Goal: Communication & Community: Share content

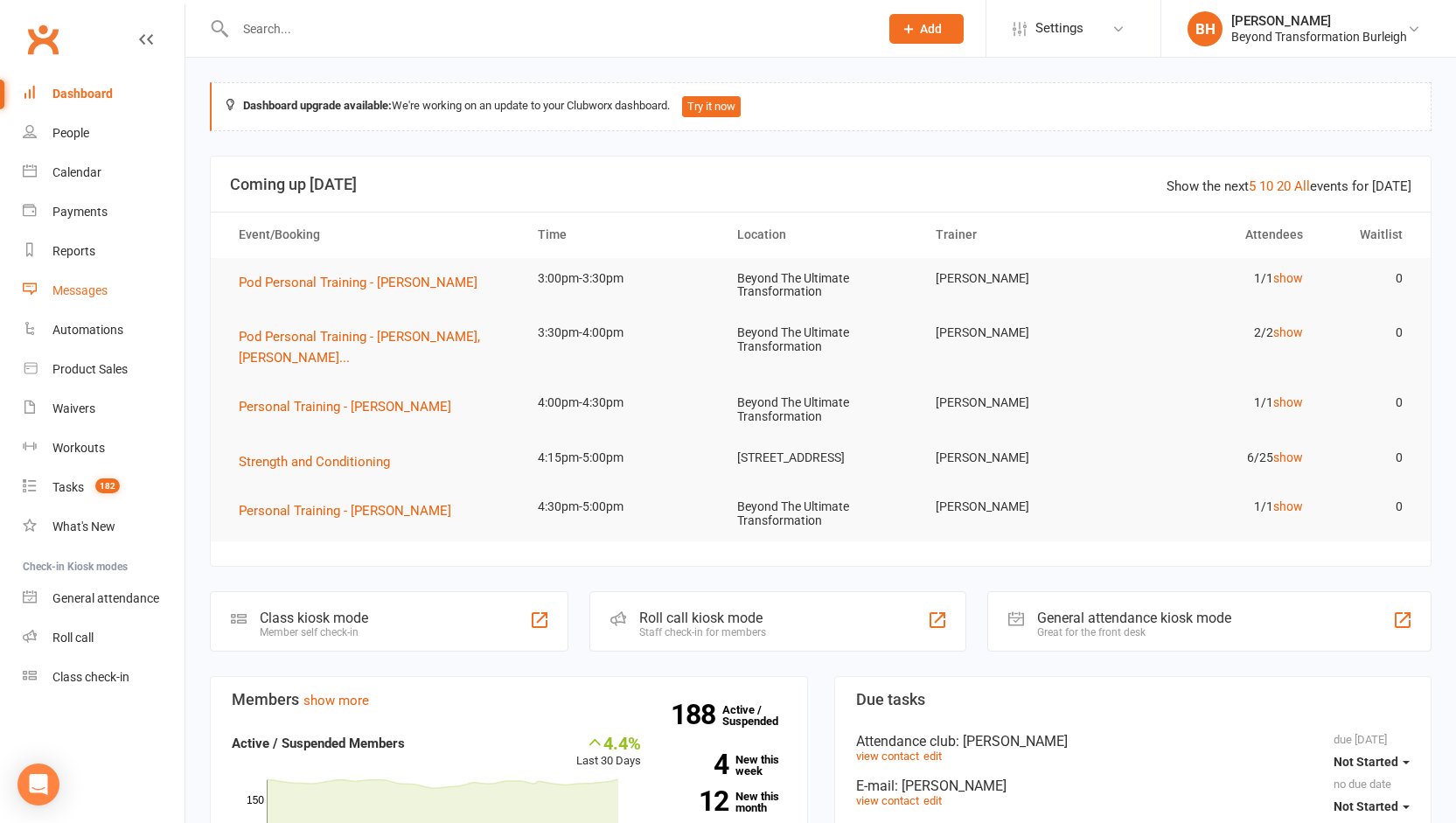
click at [86, 298] on link "Messages" at bounding box center [103, 290] width 162 height 39
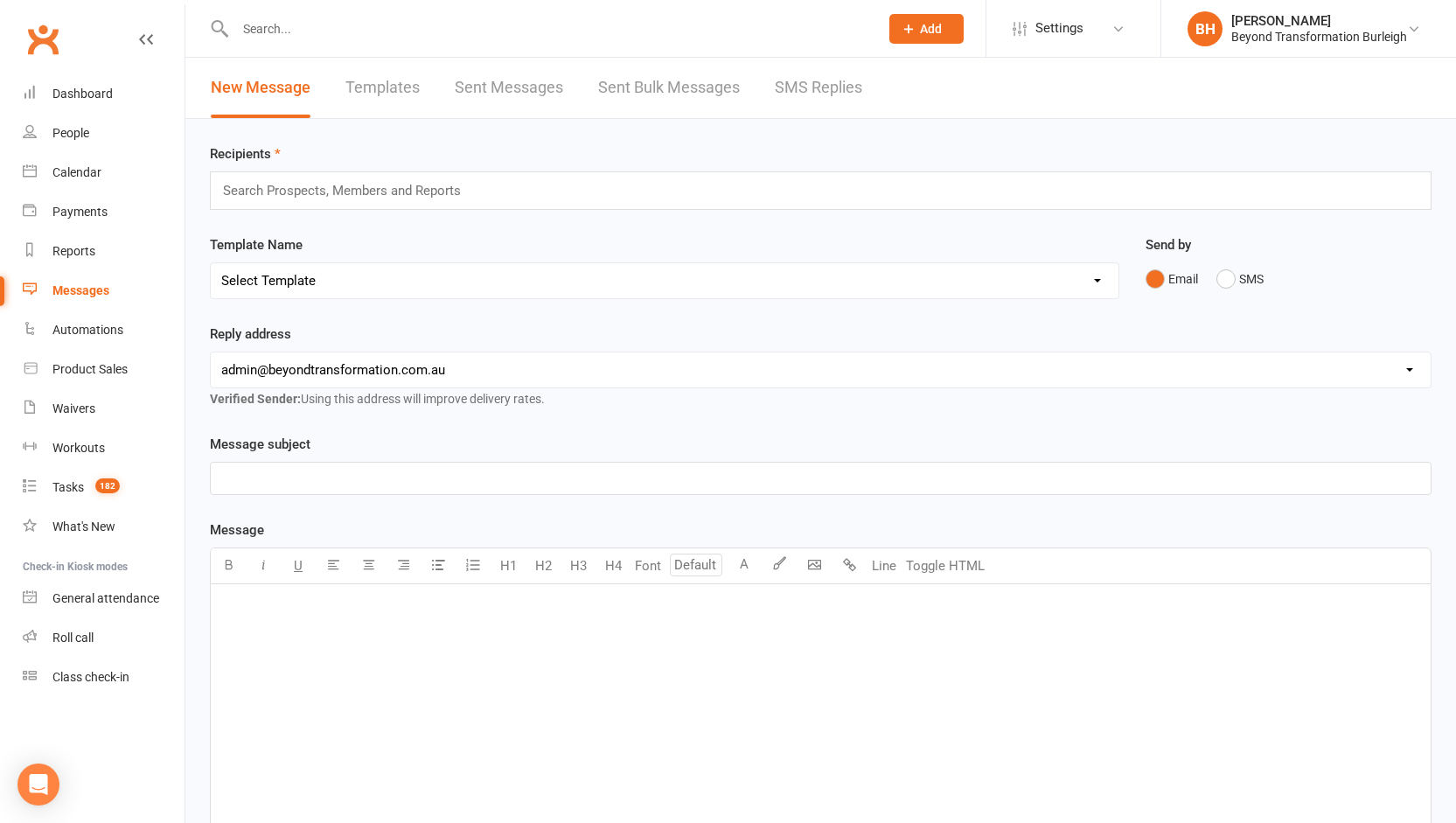
click at [387, 90] on link "Templates" at bounding box center [382, 88] width 74 height 61
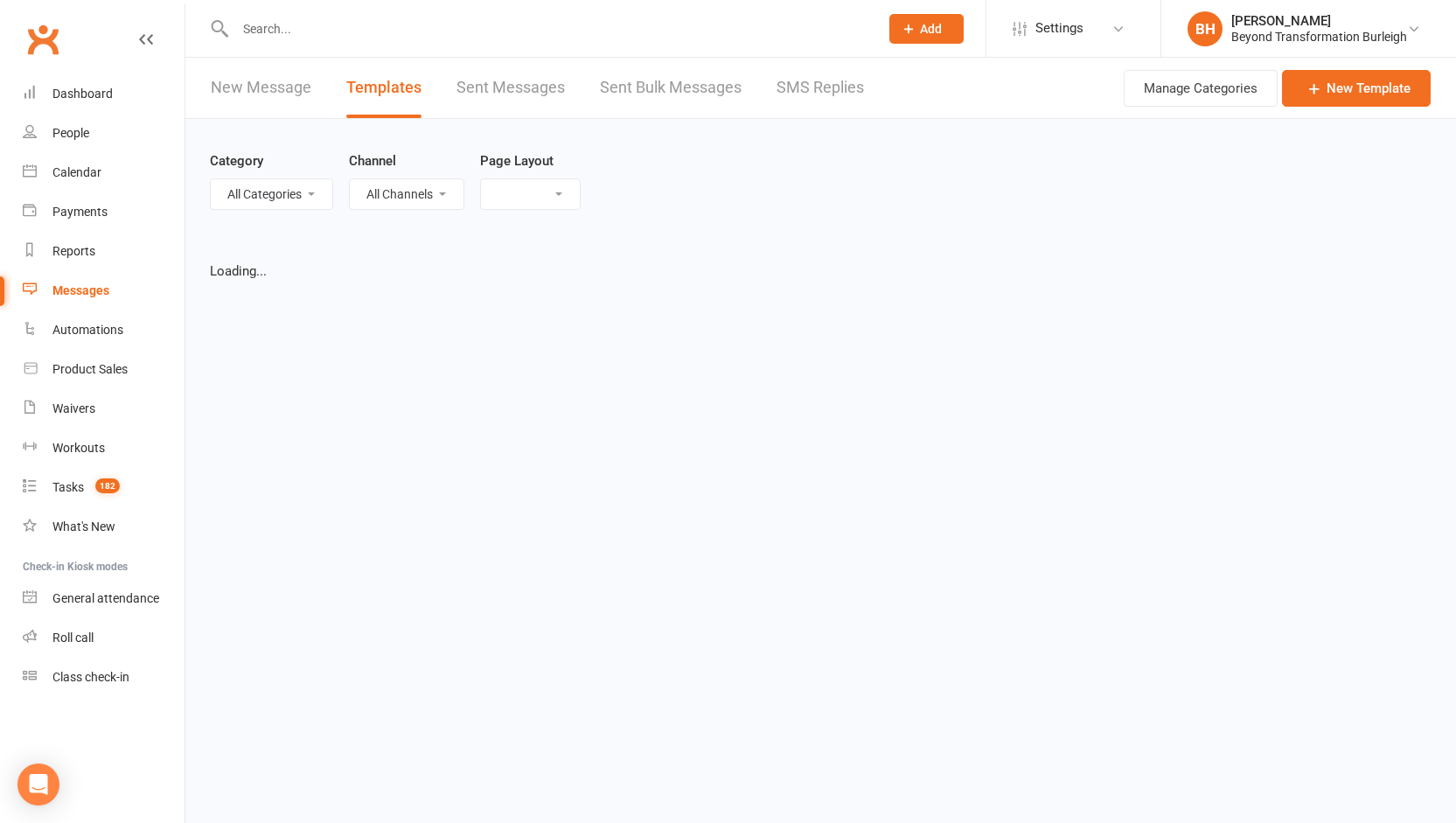
select select "grid"
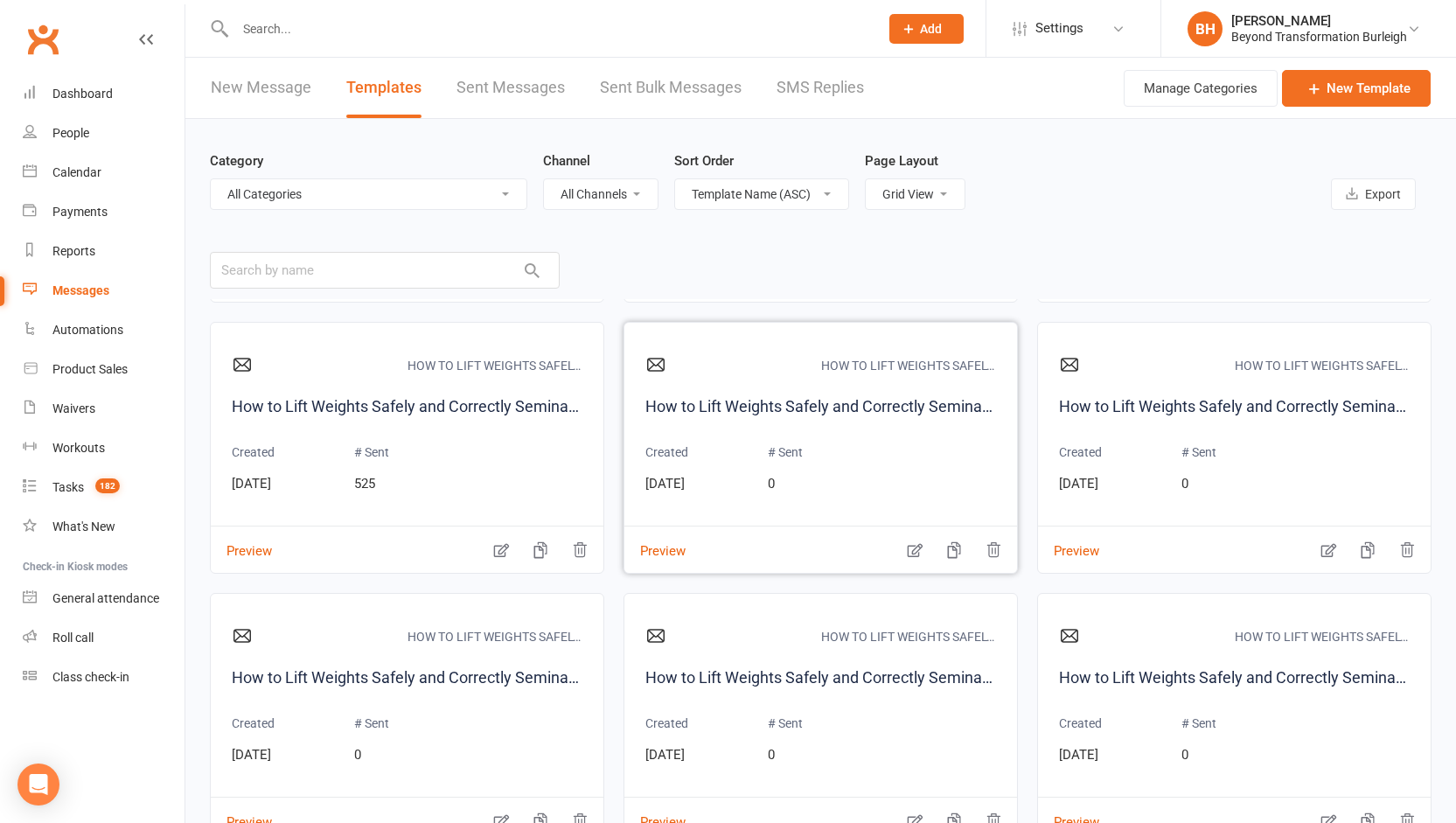
scroll to position [4428, 0]
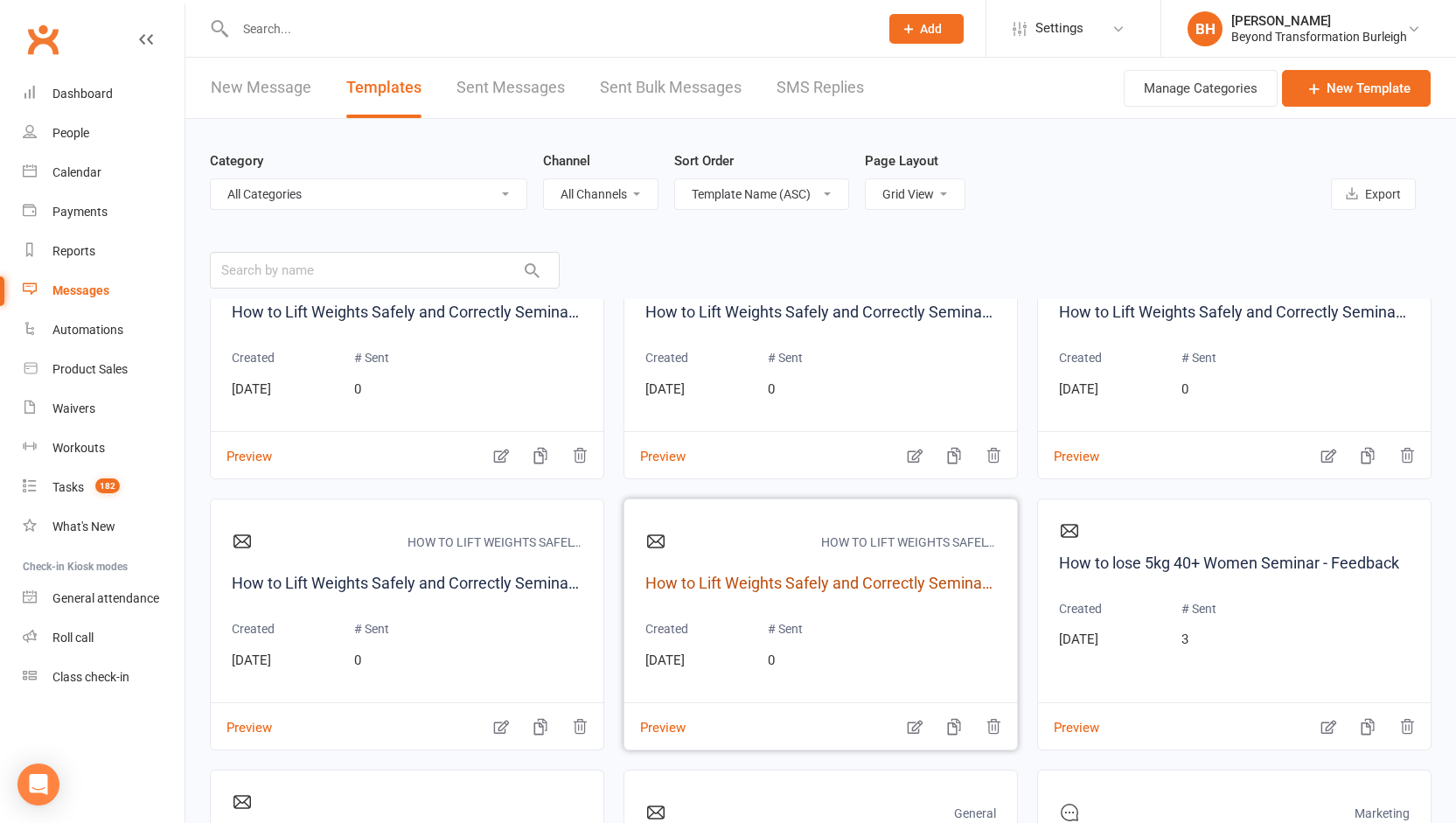
click at [821, 581] on link "How to Lift Weights Safely and Correctly Seminar Email Week 4 for Prospect" at bounding box center [821, 583] width 351 height 26
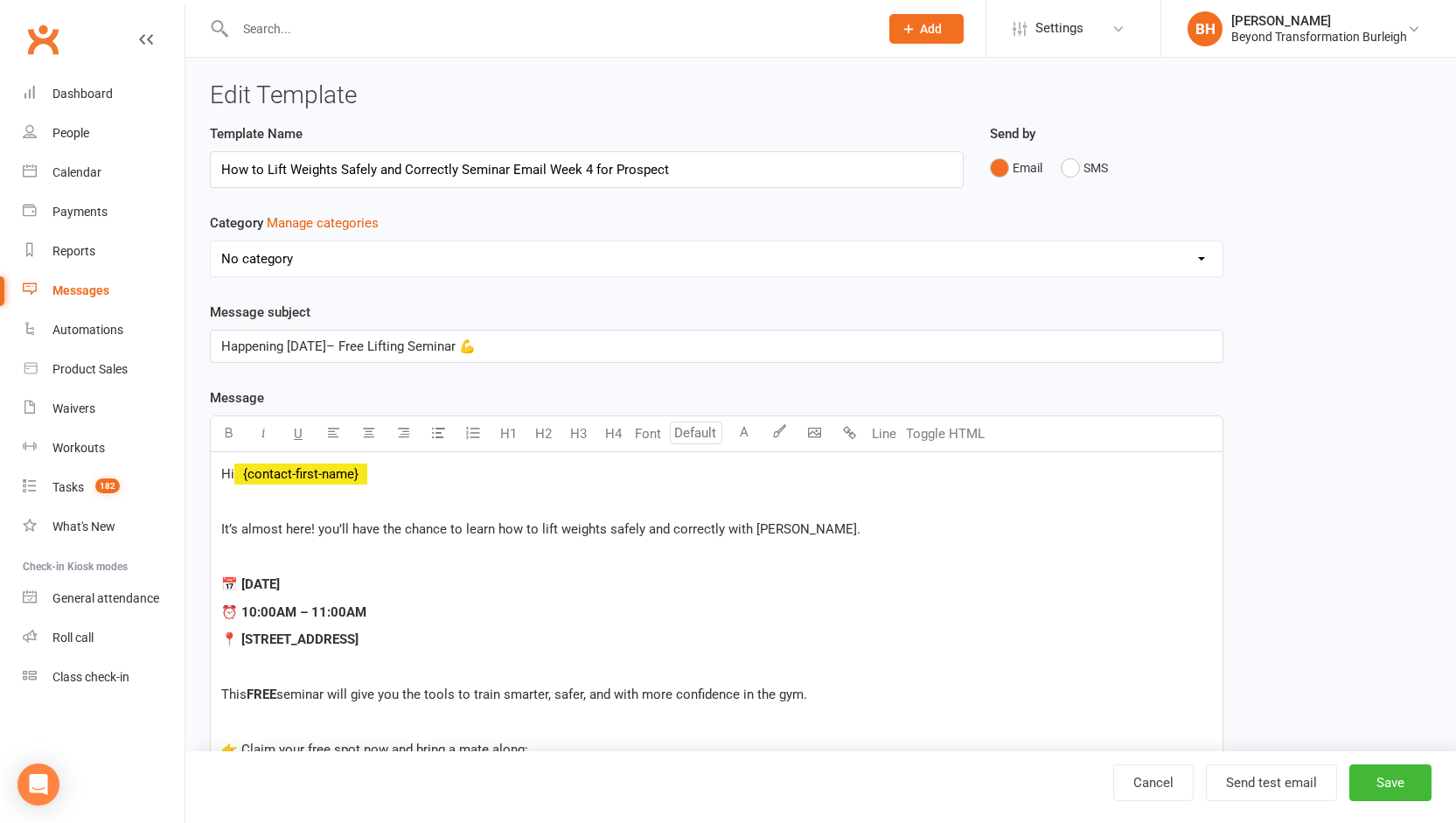
select select "20224"
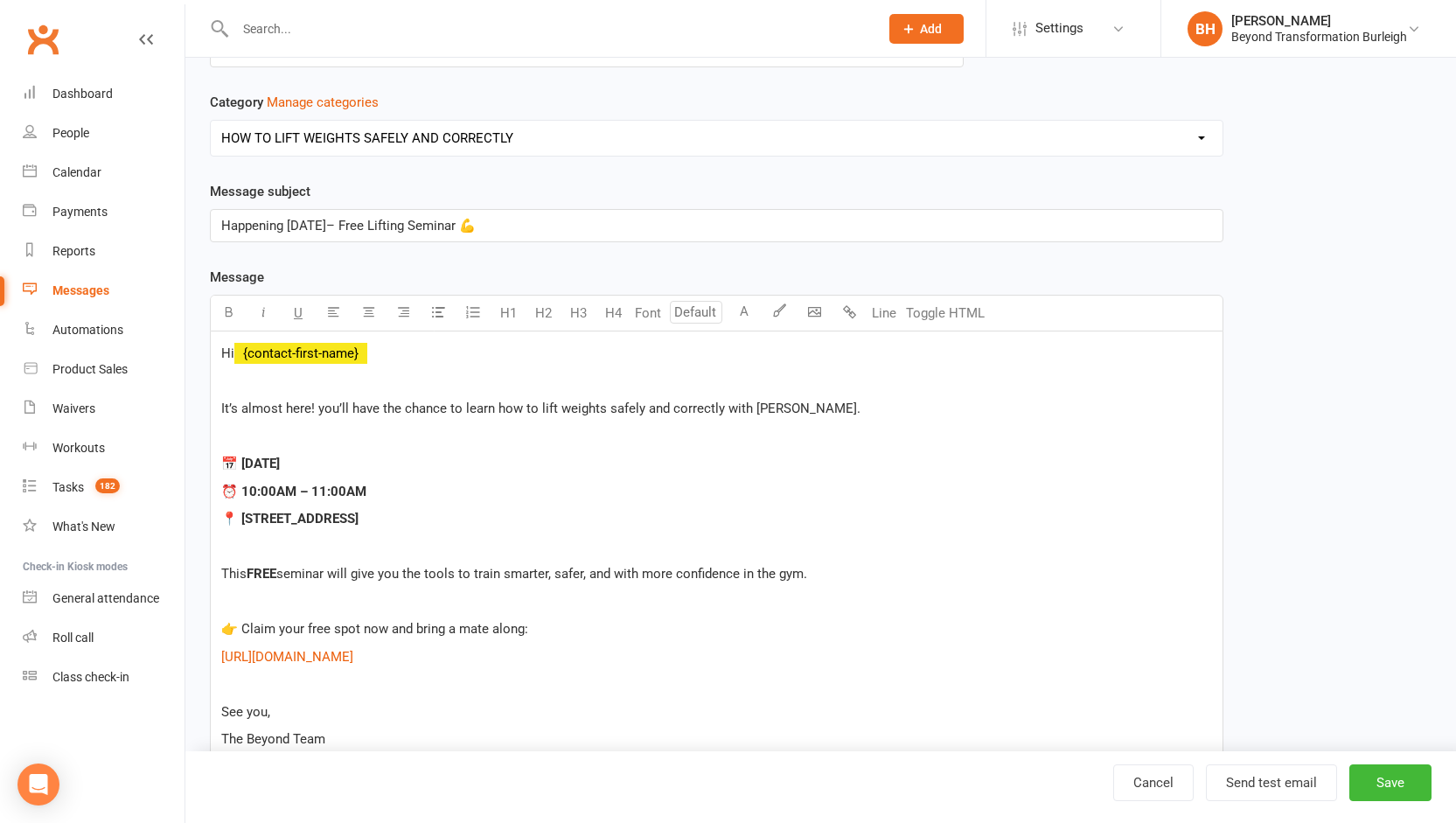
scroll to position [154, 0]
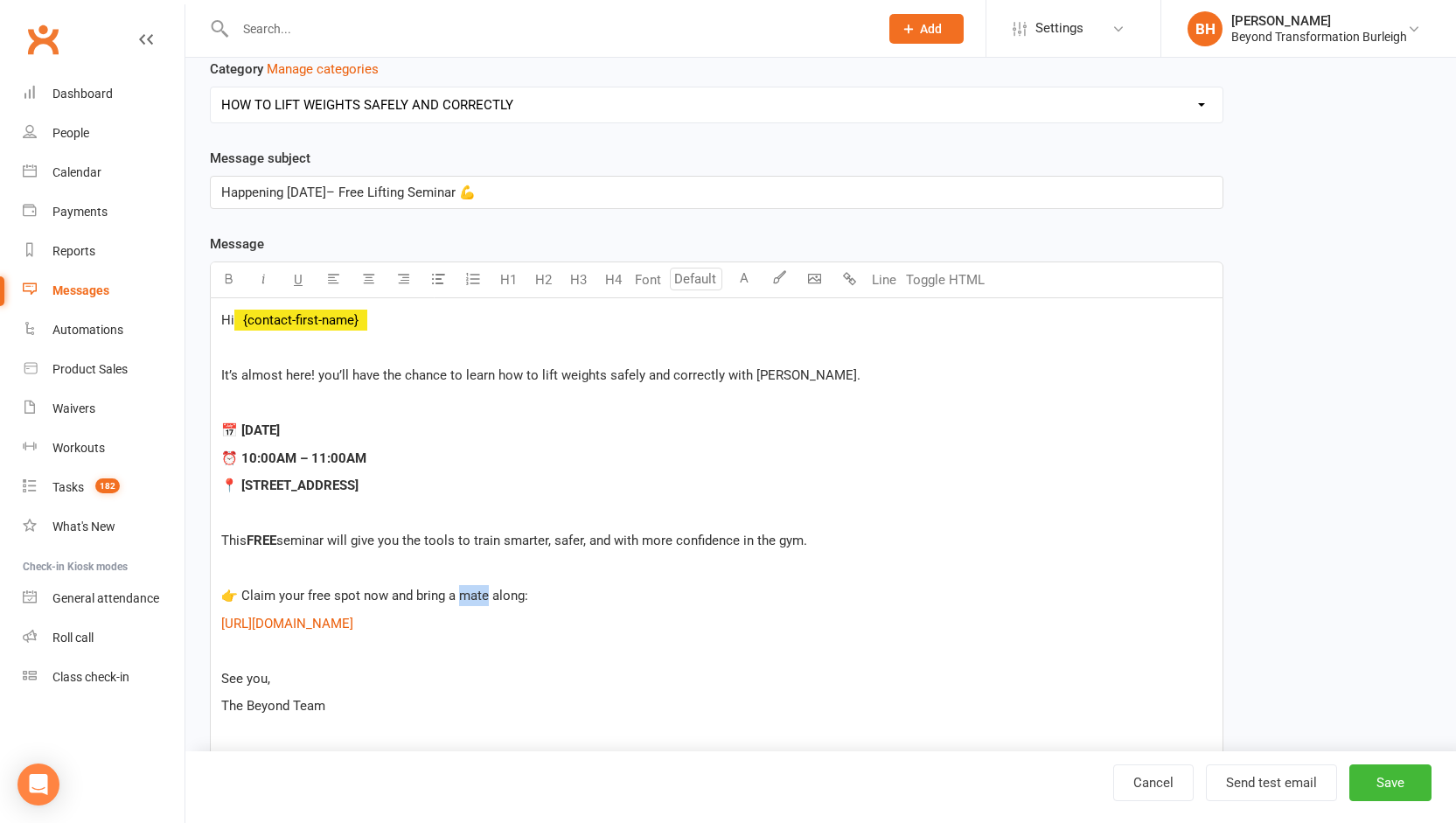
drag, startPoint x: 488, startPoint y: 597, endPoint x: 462, endPoint y: 595, distance: 26.1
click at [462, 595] on span "👉 Claim your free spot now and bring a mate along:" at bounding box center [375, 595] width 307 height 16
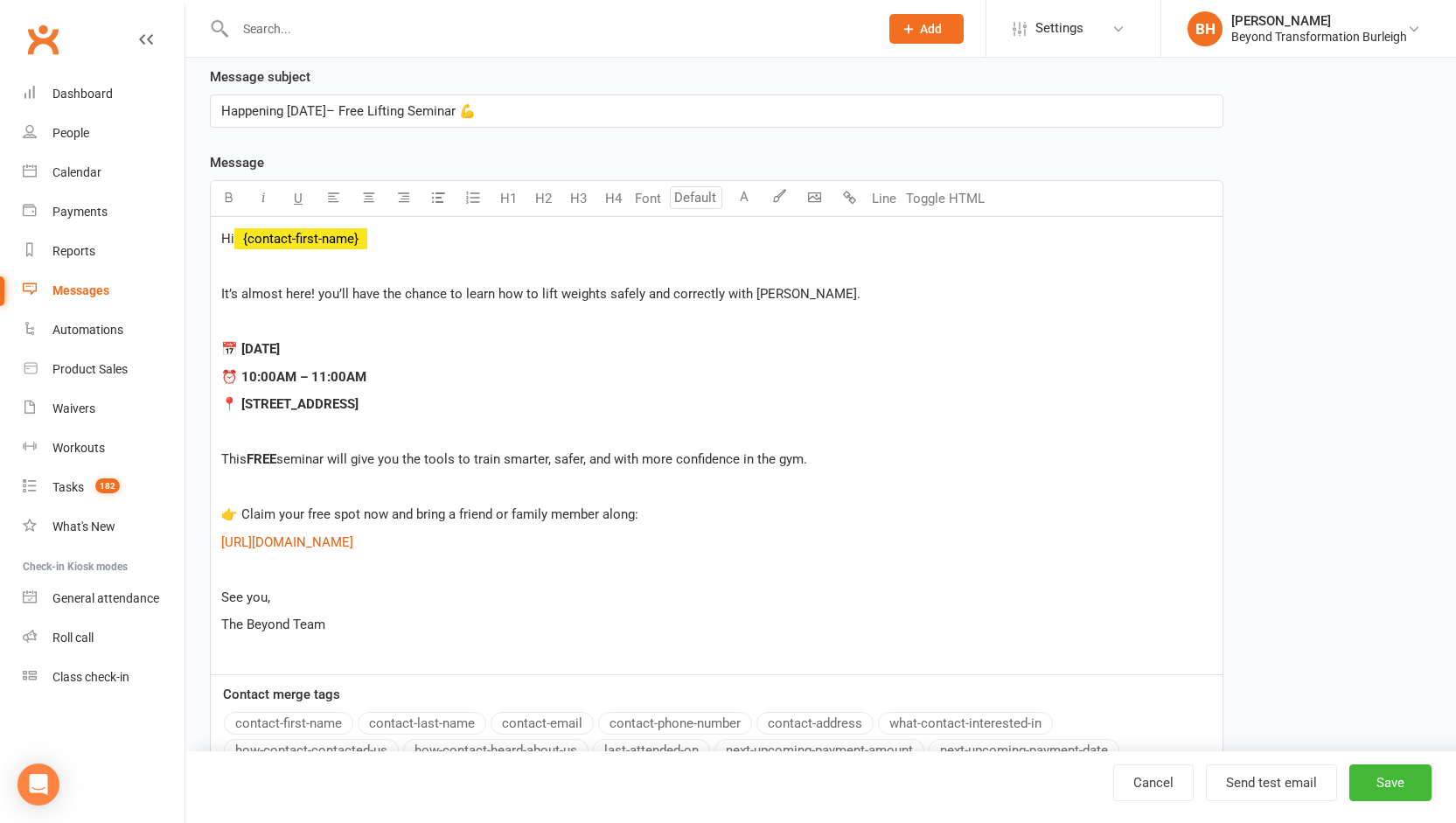
scroll to position [381, 0]
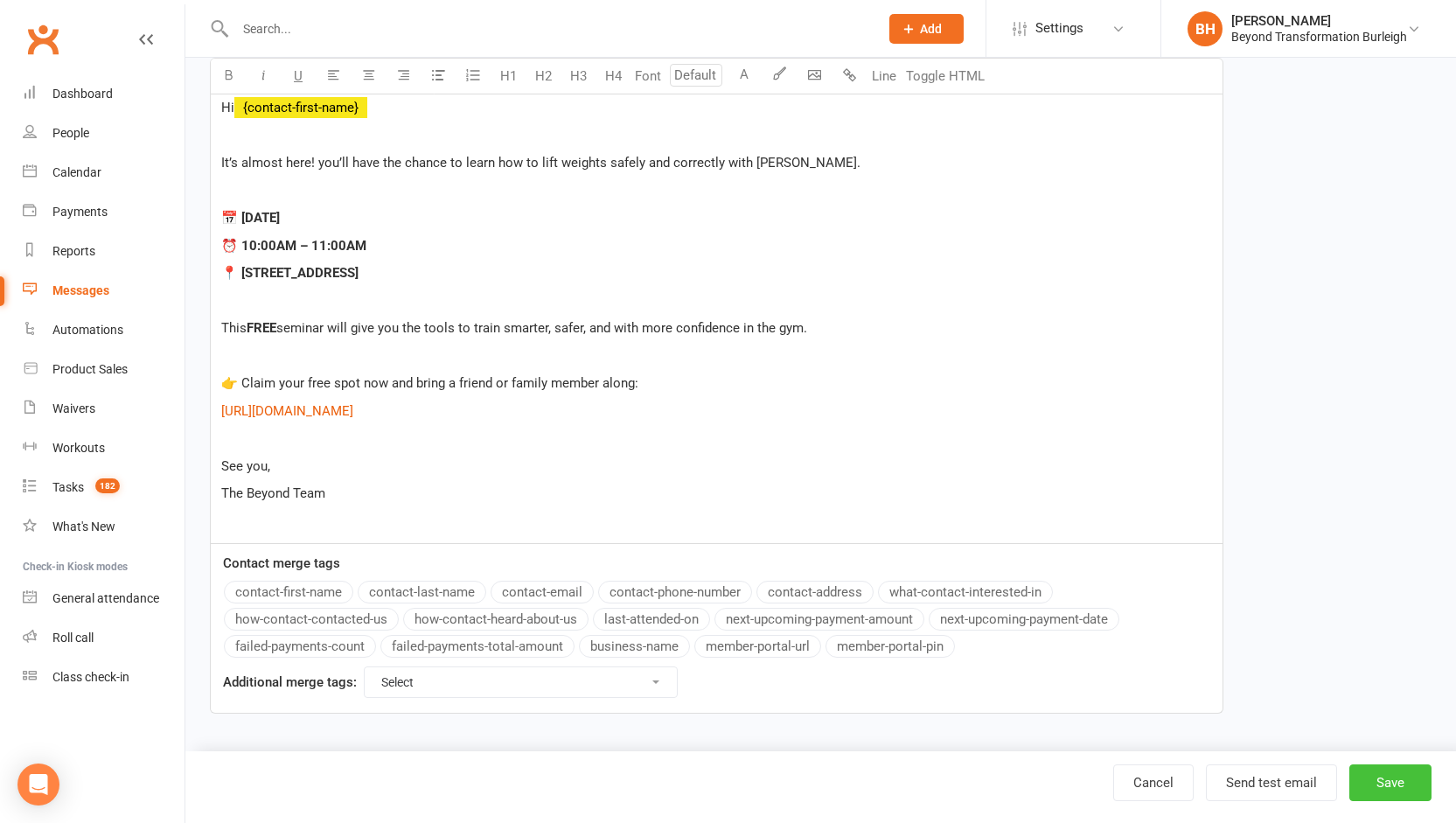
click at [1382, 777] on button "Save" at bounding box center [1391, 782] width 83 height 37
select select "grid"
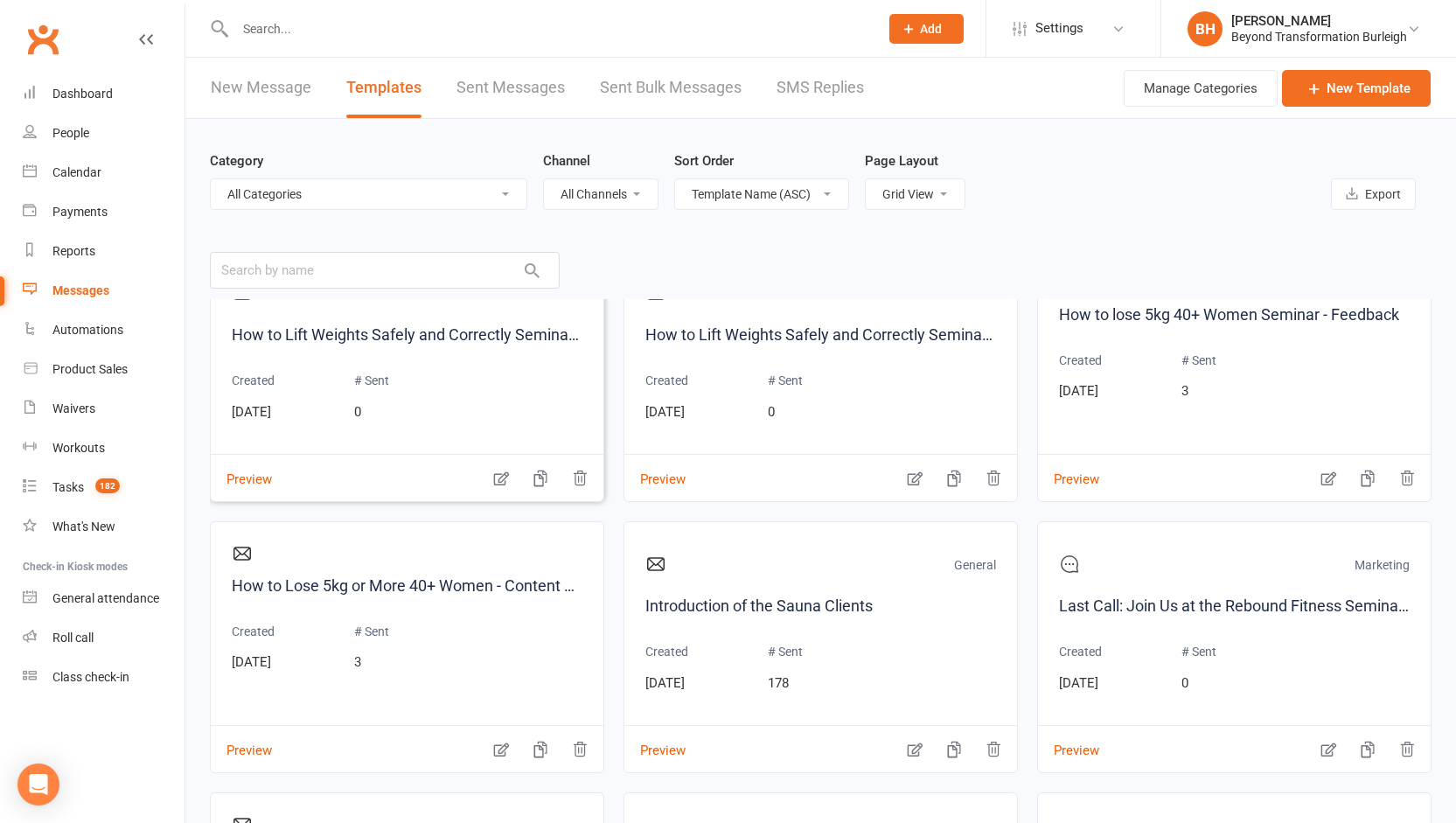
scroll to position [4461, 0]
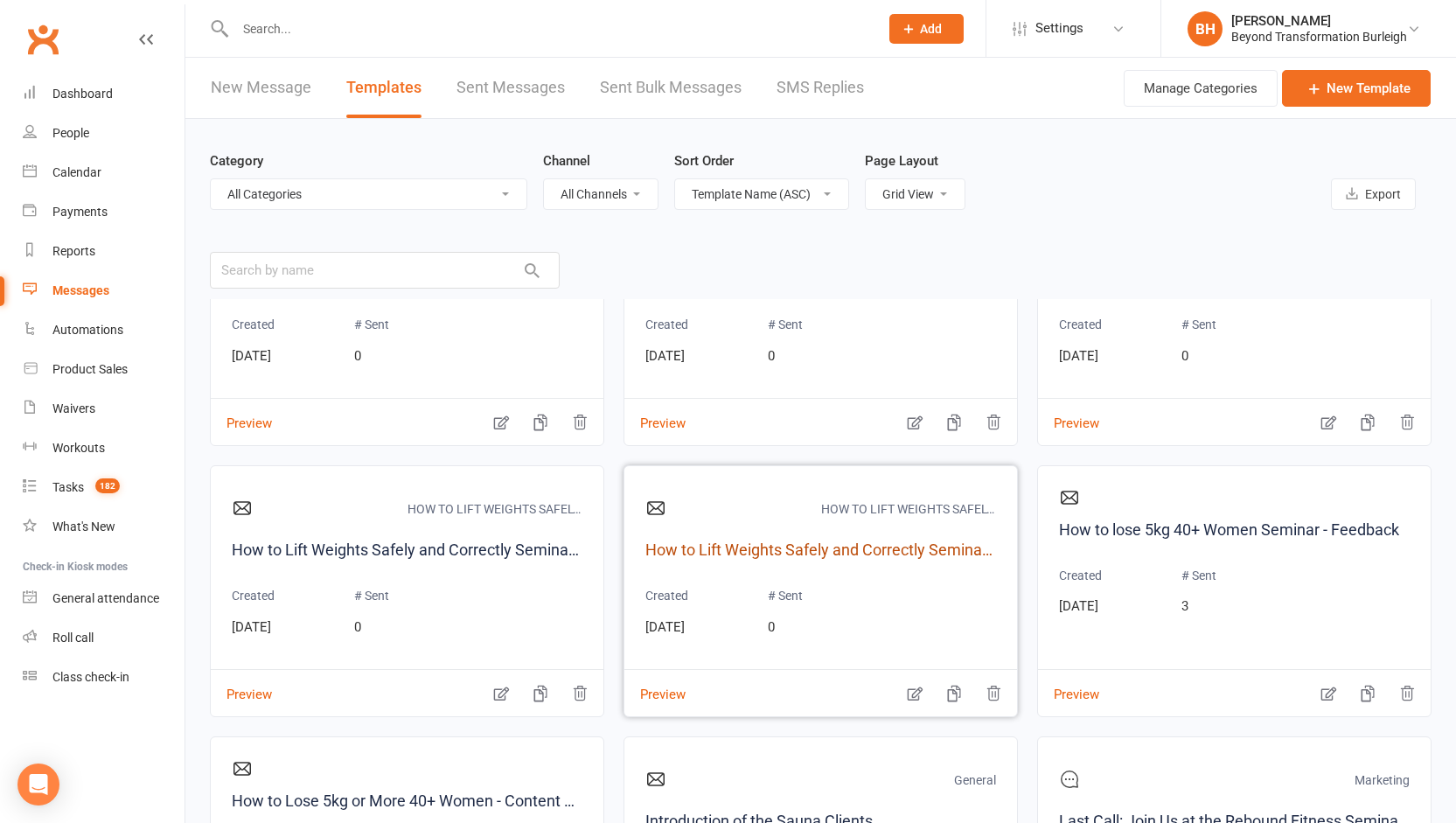
click at [776, 554] on link "How to Lift Weights Safely and Correctly Seminar Email Week 4 for Prospect" at bounding box center [821, 550] width 351 height 26
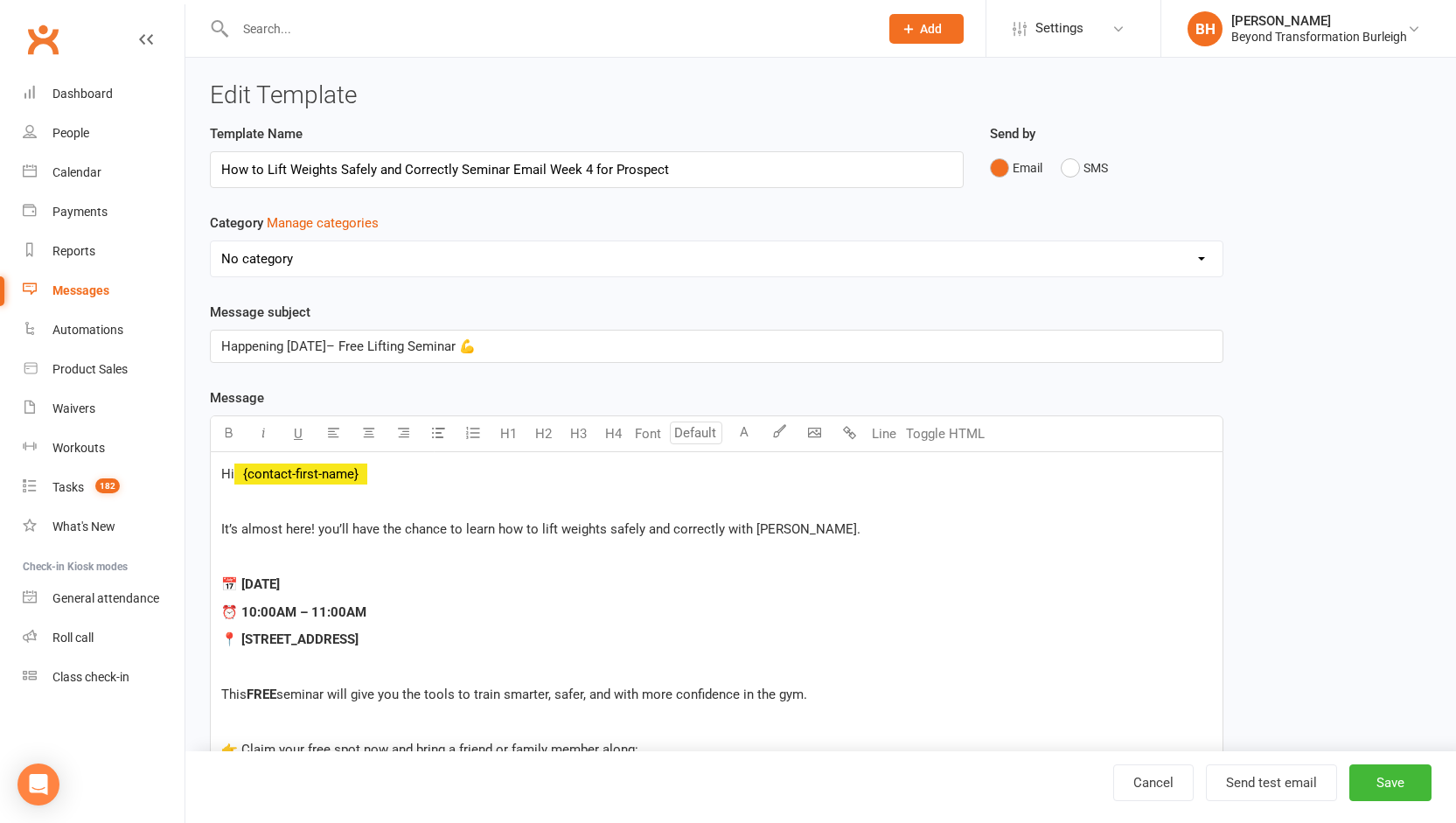
select select "20224"
click at [93, 293] on div "Messages" at bounding box center [81, 290] width 57 height 14
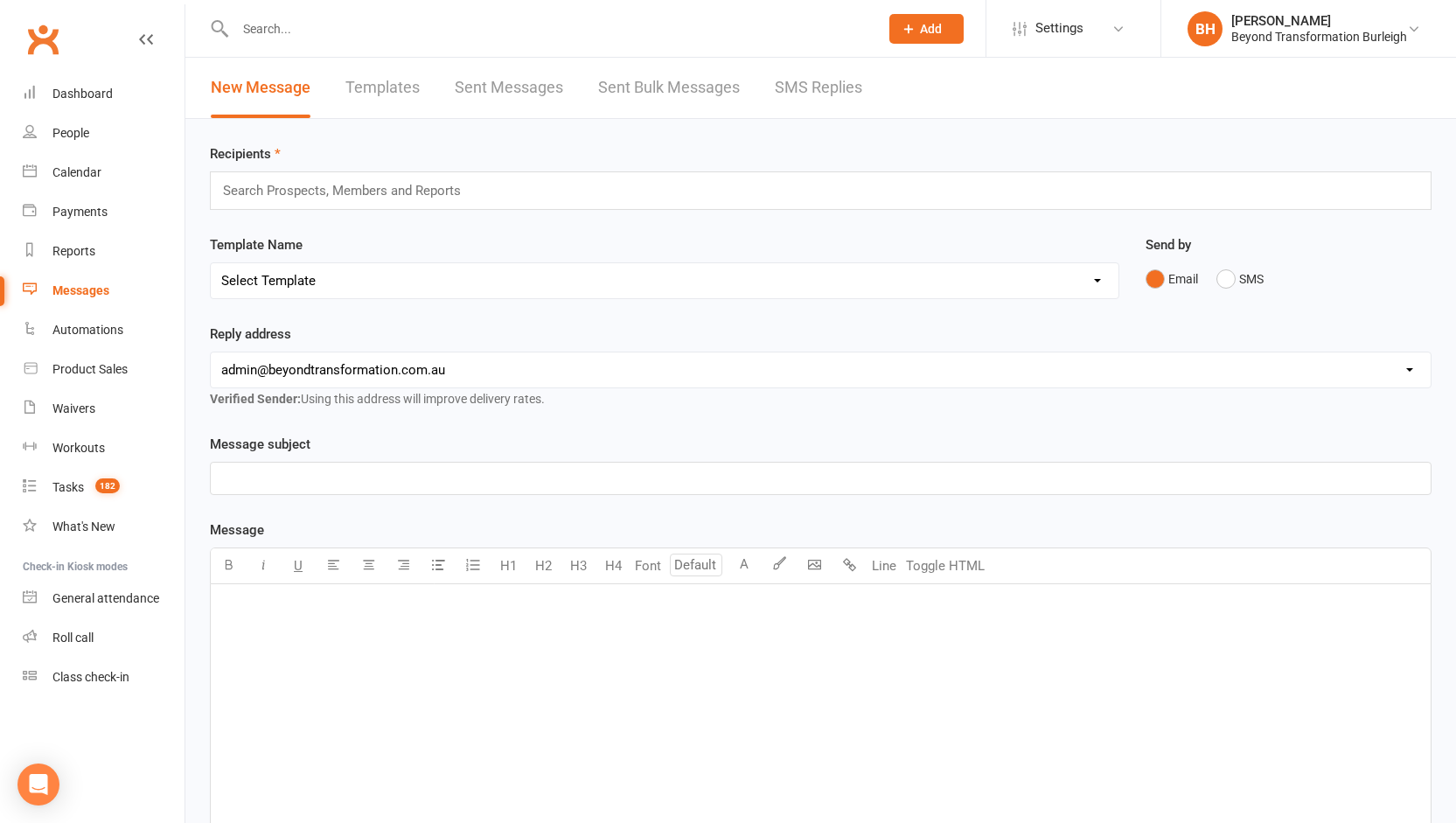
click at [326, 191] on input "text" at bounding box center [349, 191] width 257 height 23
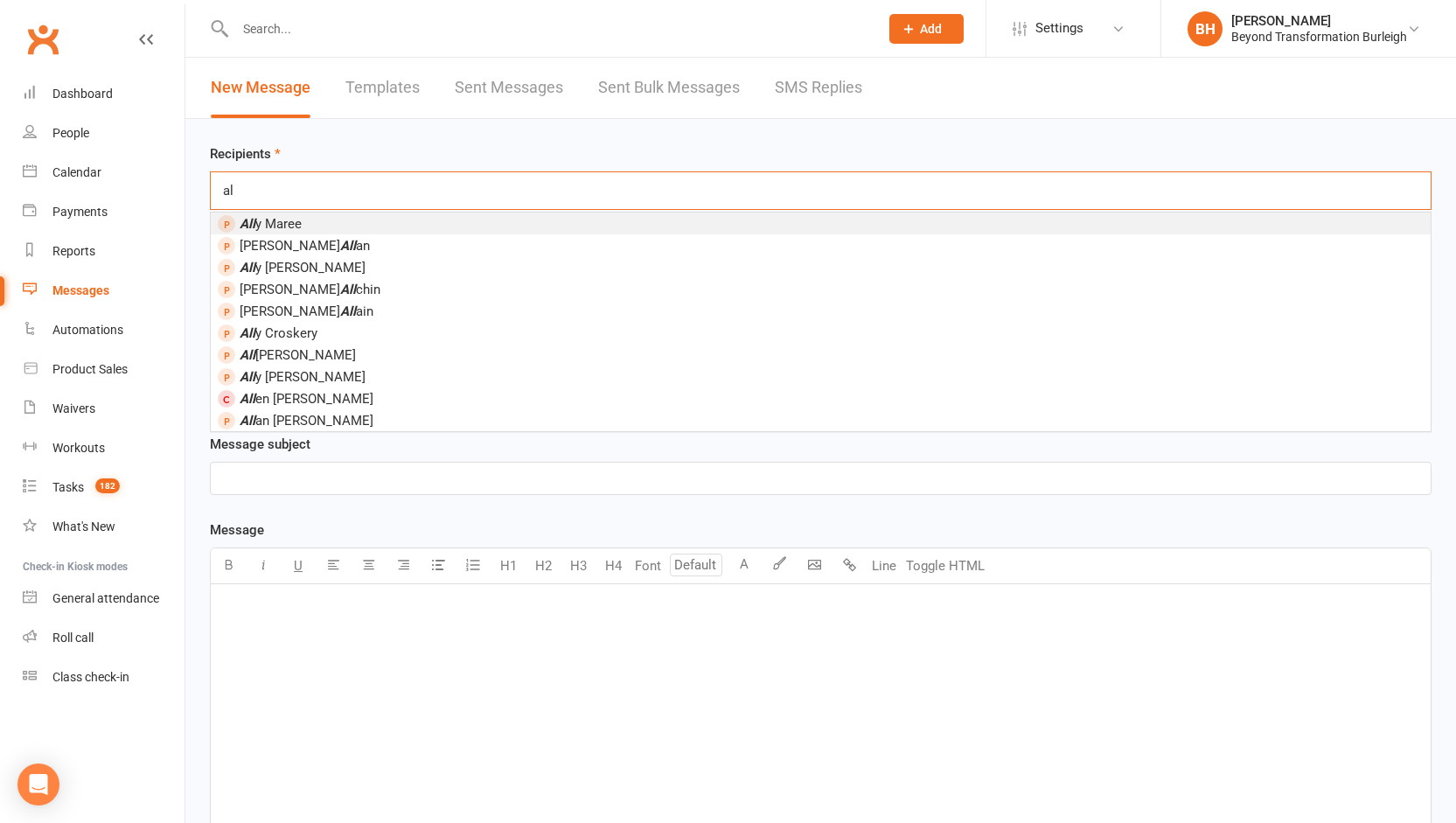
type input "a"
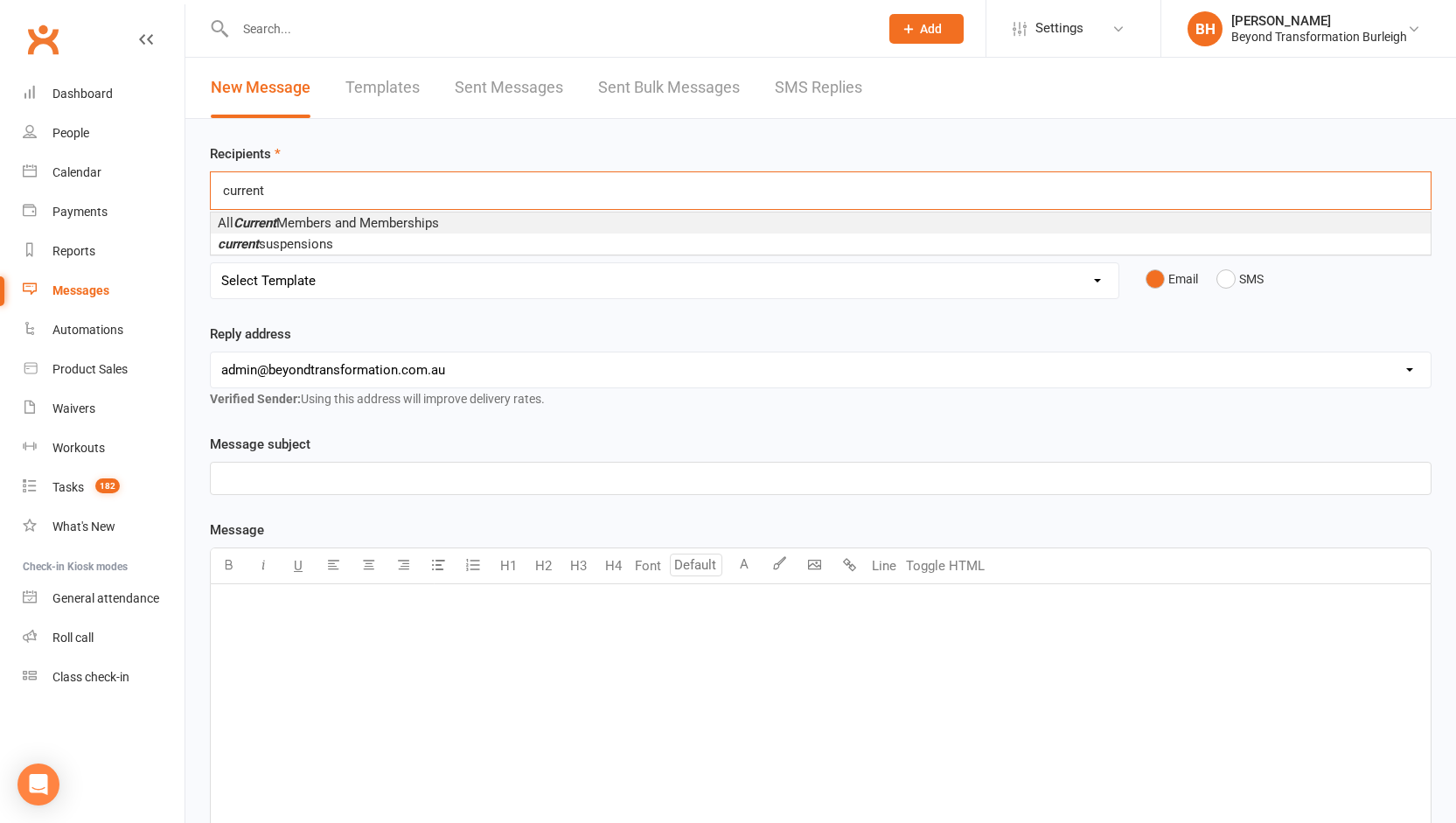
type input "current"
click at [309, 226] on span "All Current Members and Memberships" at bounding box center [328, 223] width 221 height 16
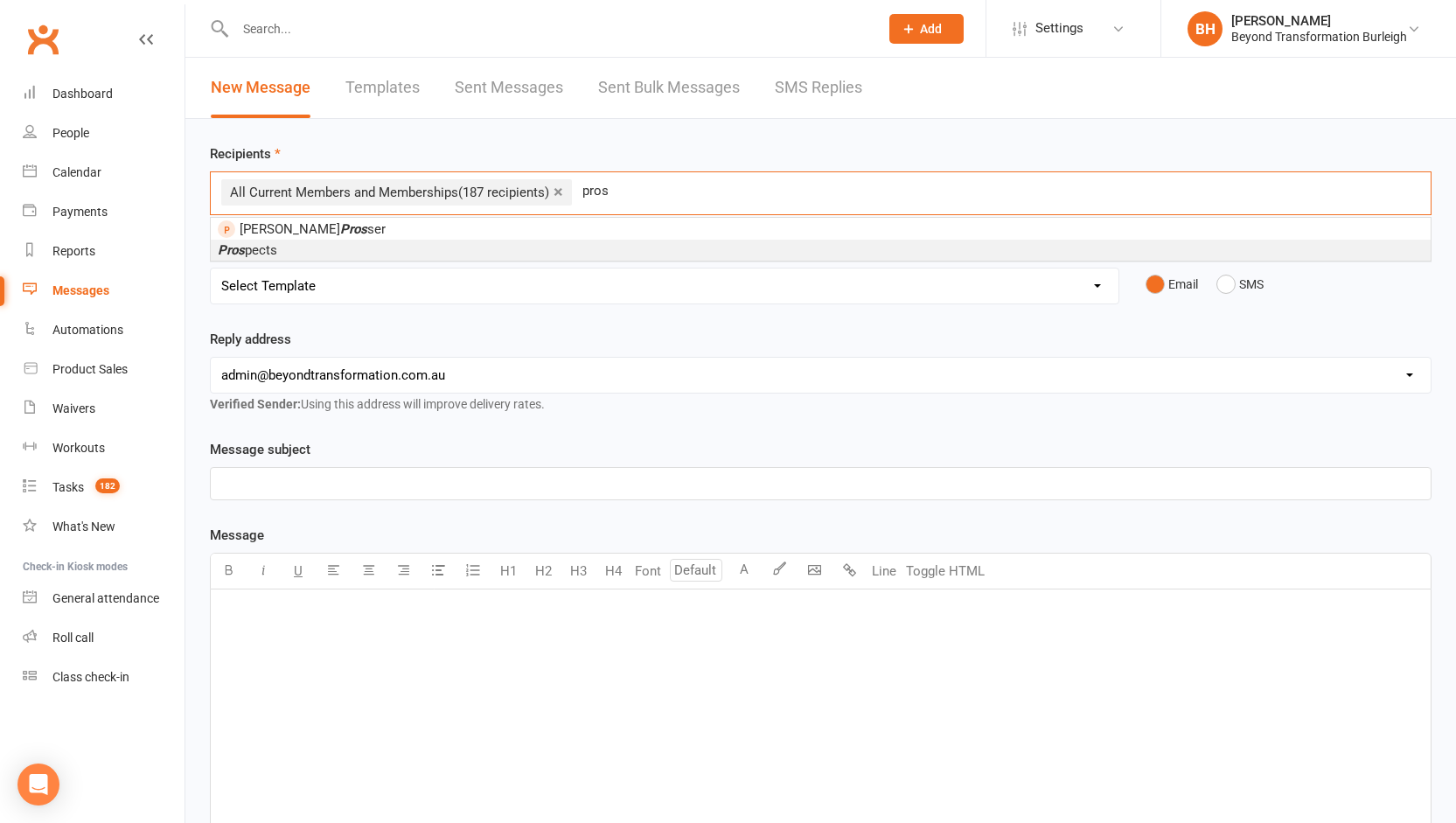
type input "pros"
click at [281, 249] on li "Pros pects" at bounding box center [820, 250] width 1220 height 21
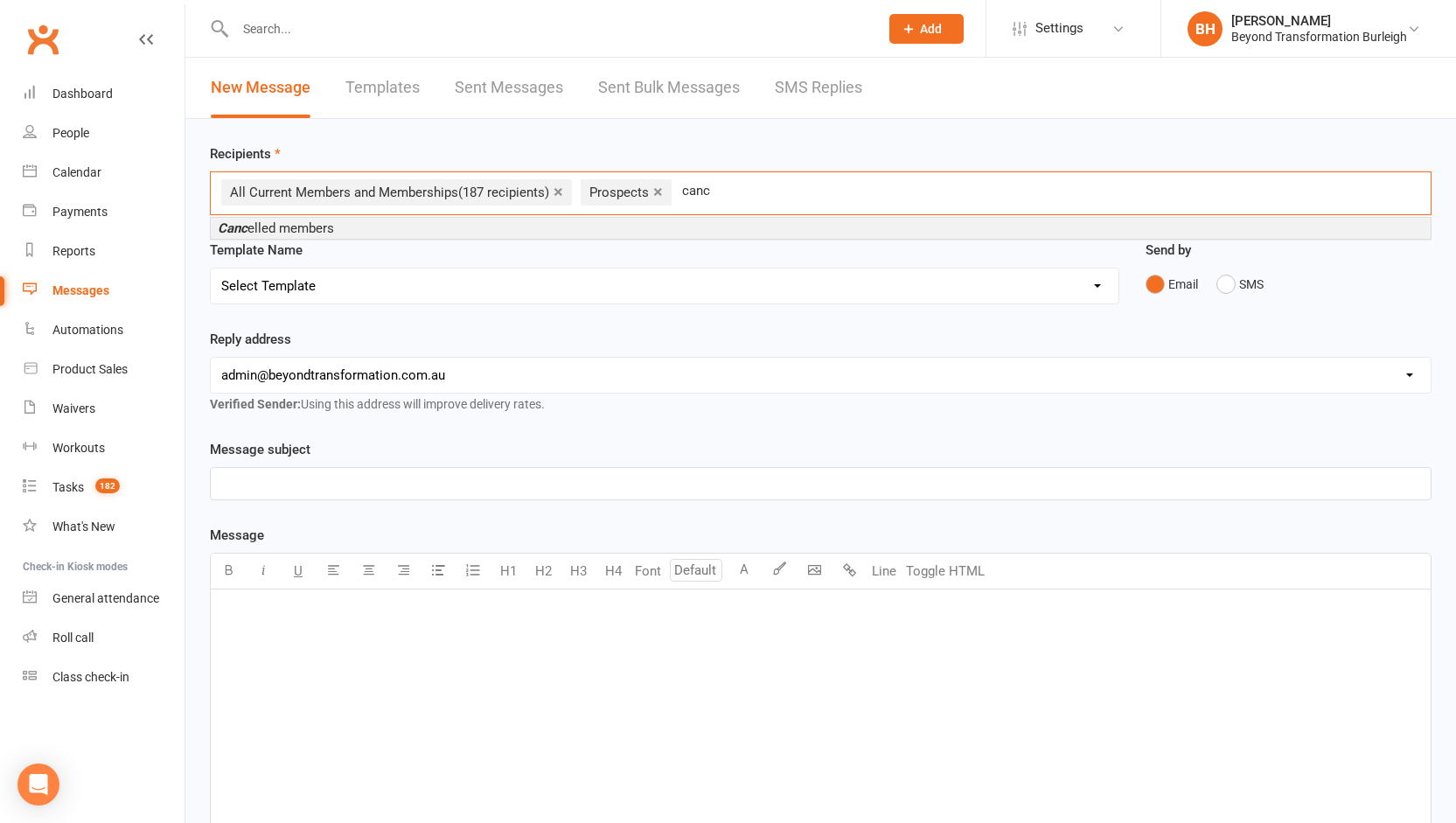
type input "canc"
click at [323, 228] on span "Canc elled members" at bounding box center [276, 228] width 117 height 16
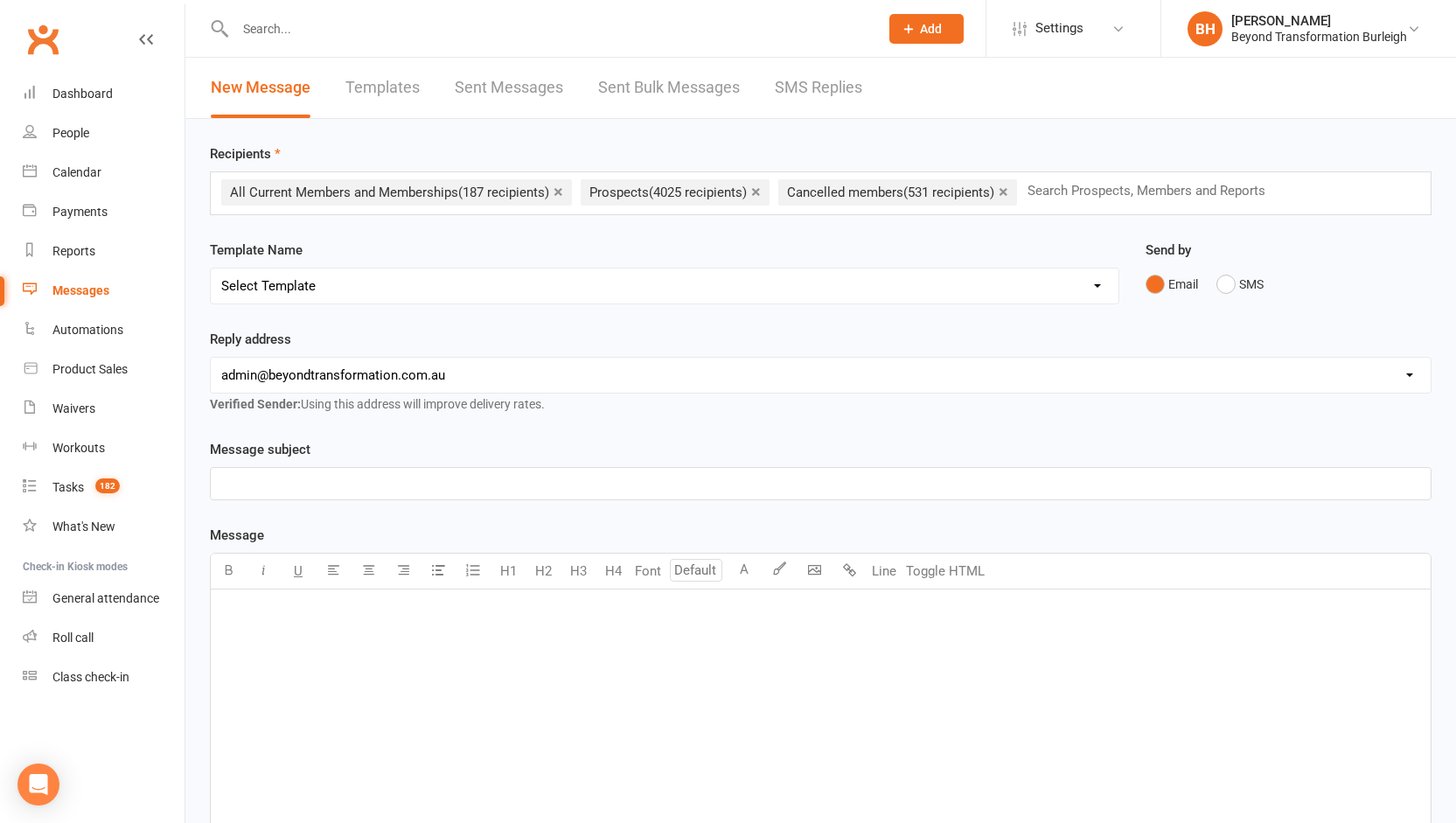
select select "35"
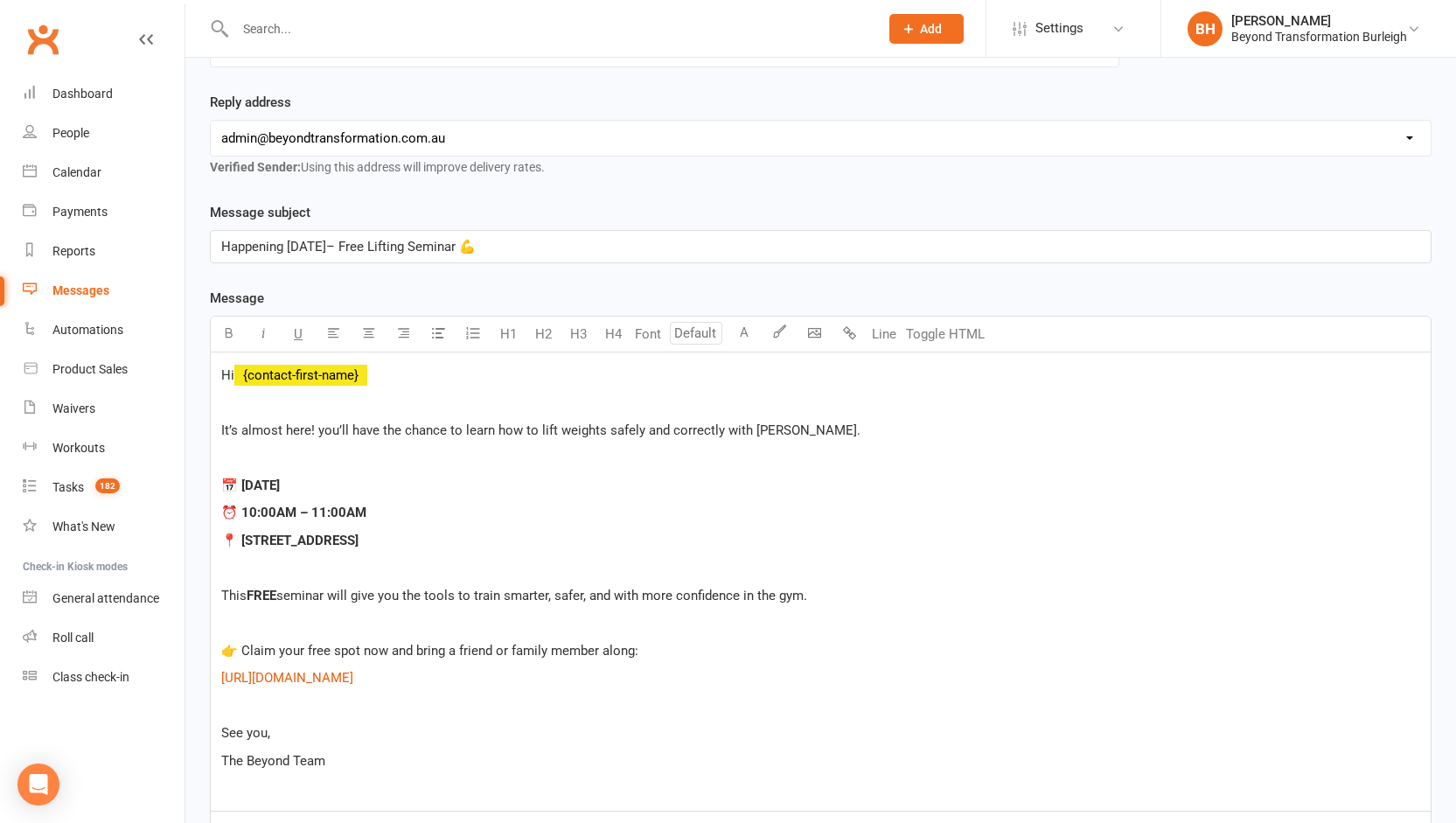
scroll to position [529, 0]
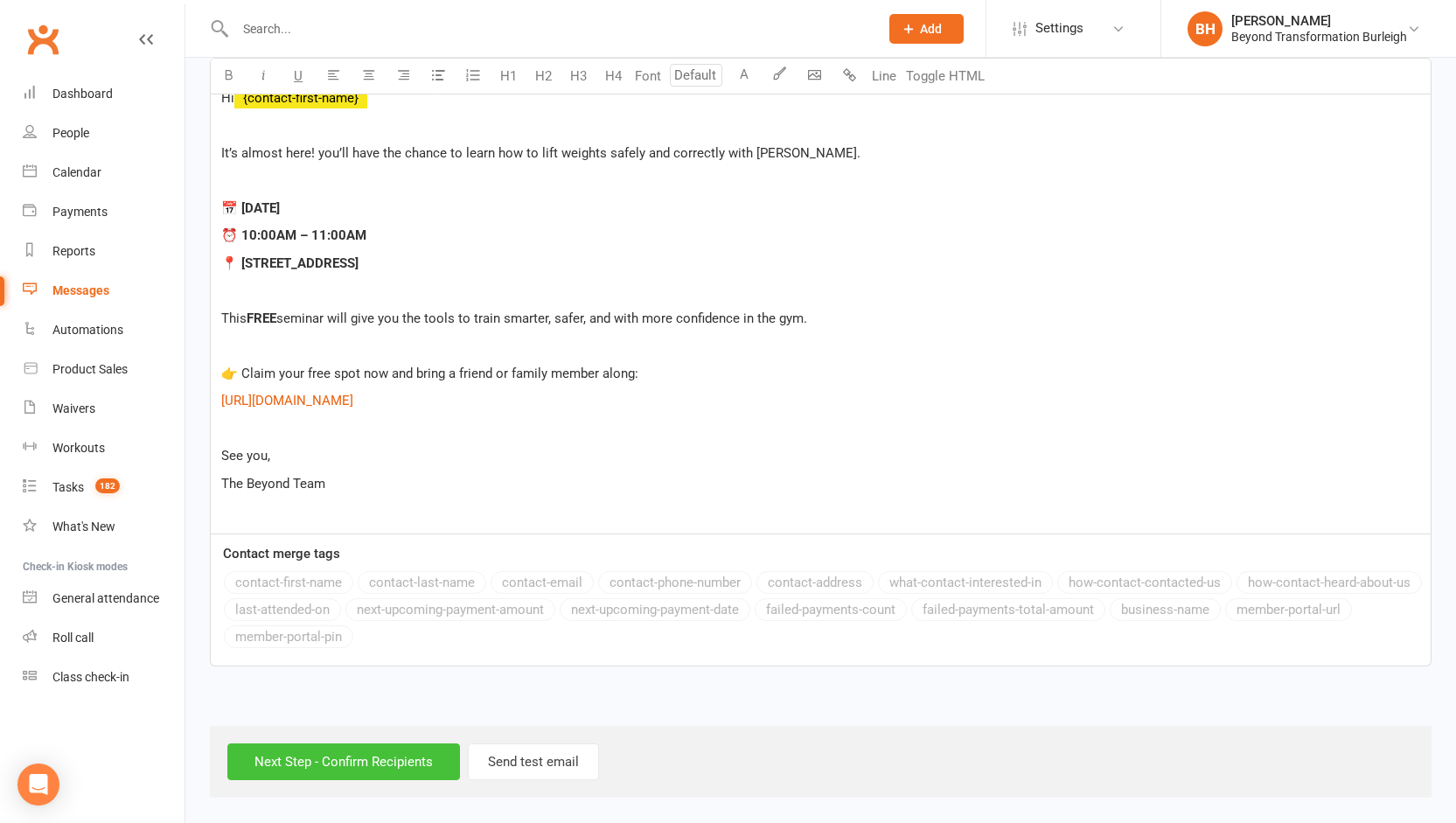
click at [387, 743] on input "Next Step - Confirm Recipients" at bounding box center [343, 761] width 232 height 37
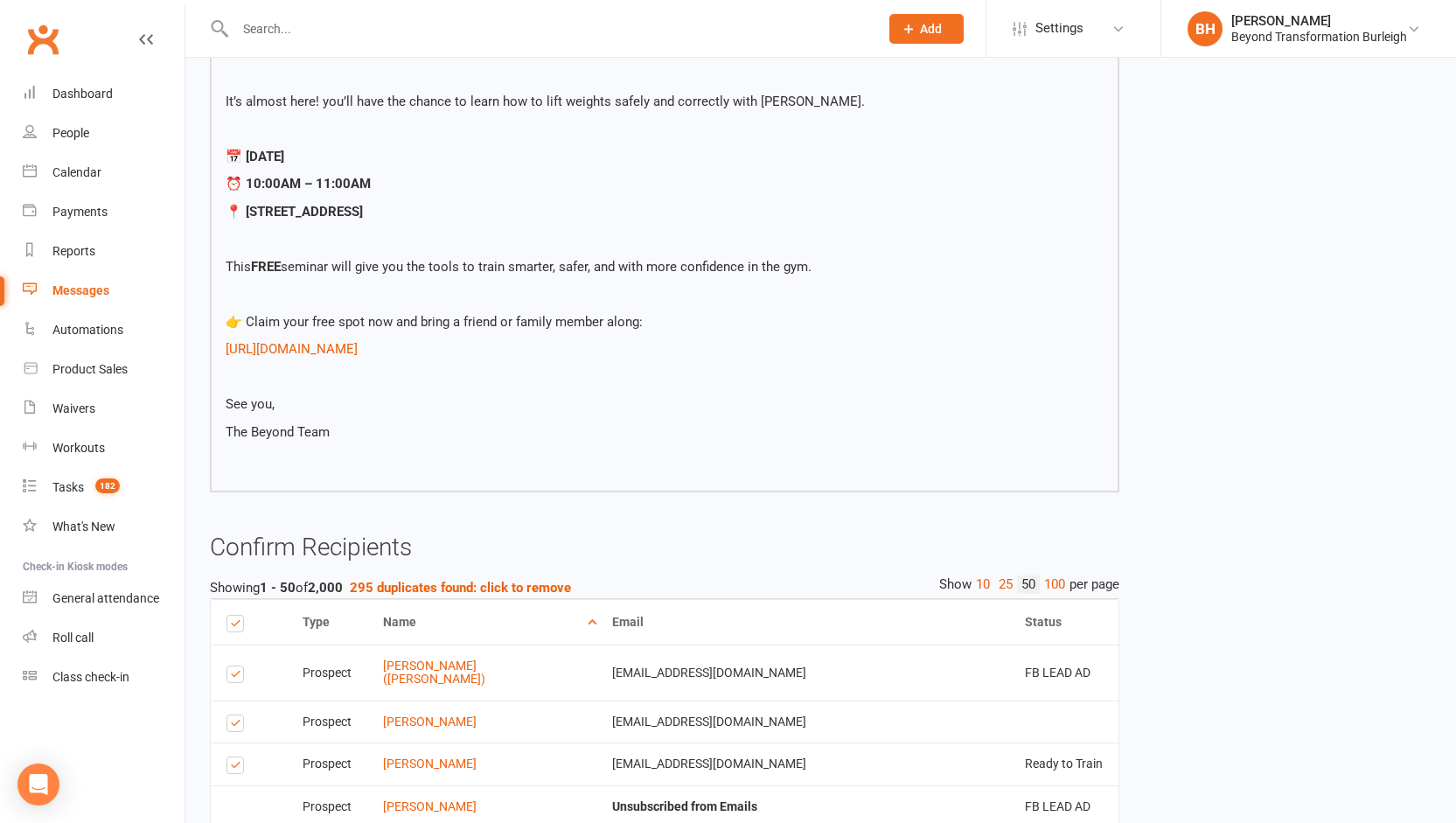
scroll to position [477, 0]
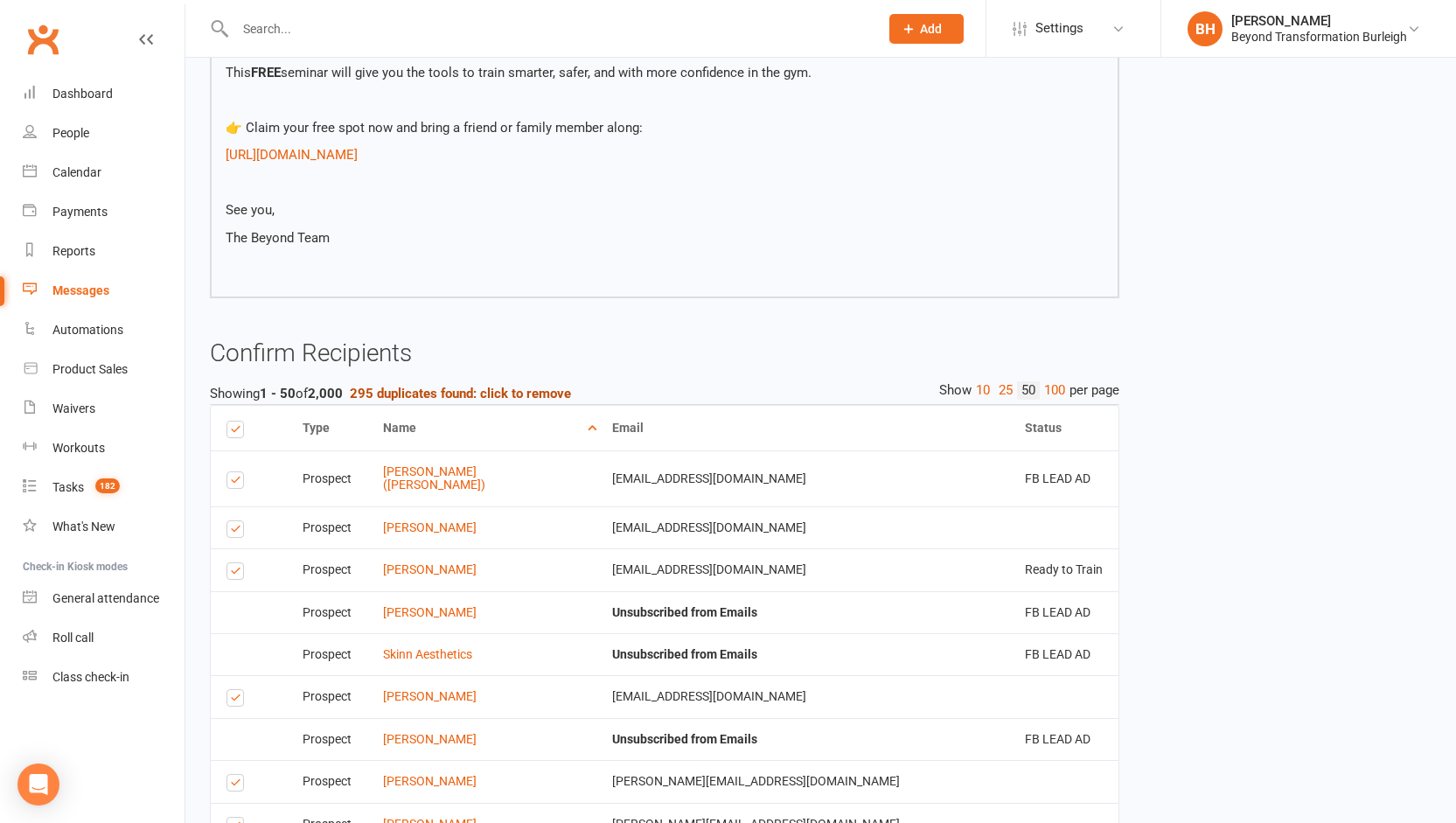
click at [433, 391] on strong "295 duplicates found: click to remove" at bounding box center [460, 393] width 221 height 16
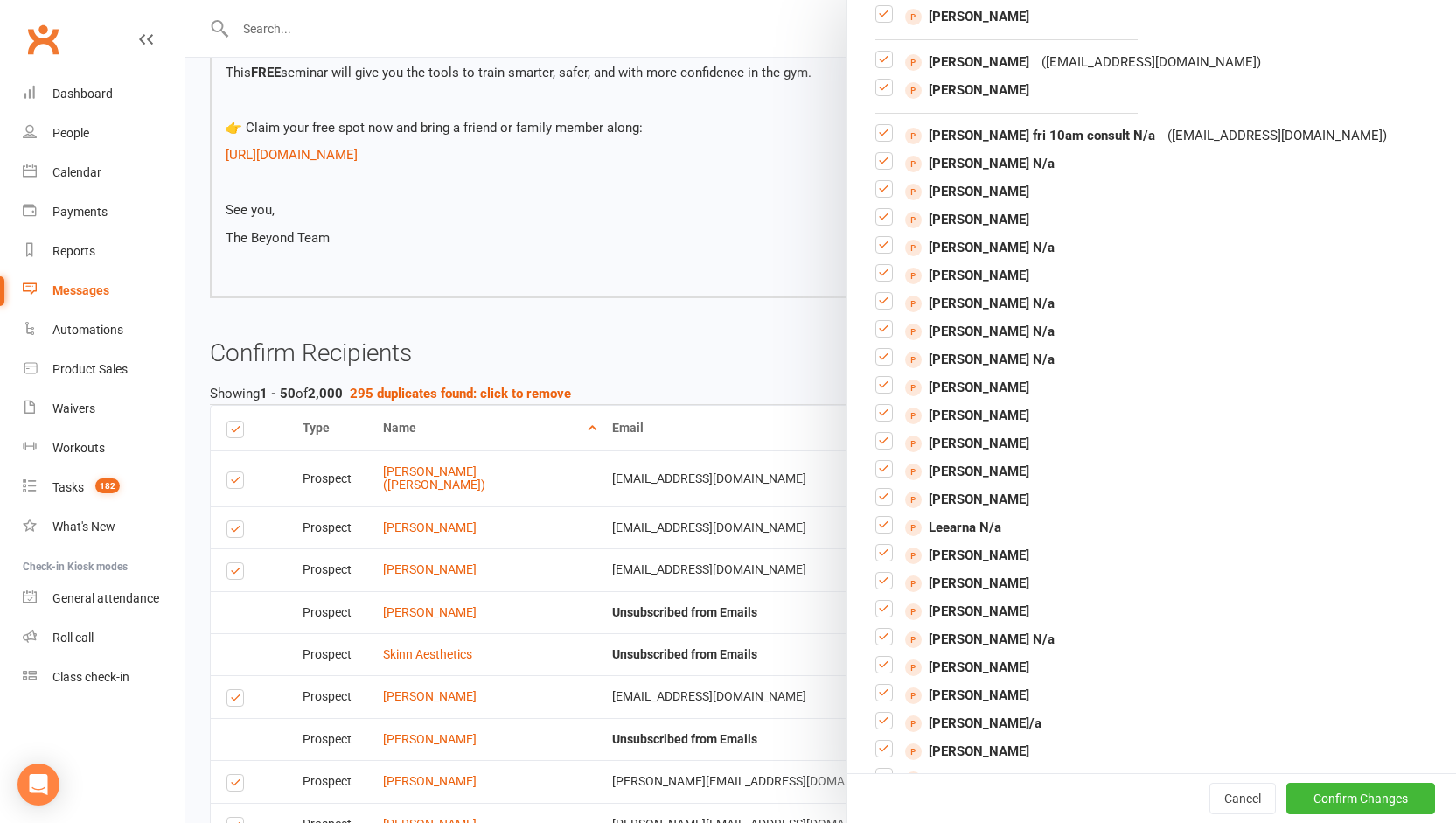
scroll to position [0, 0]
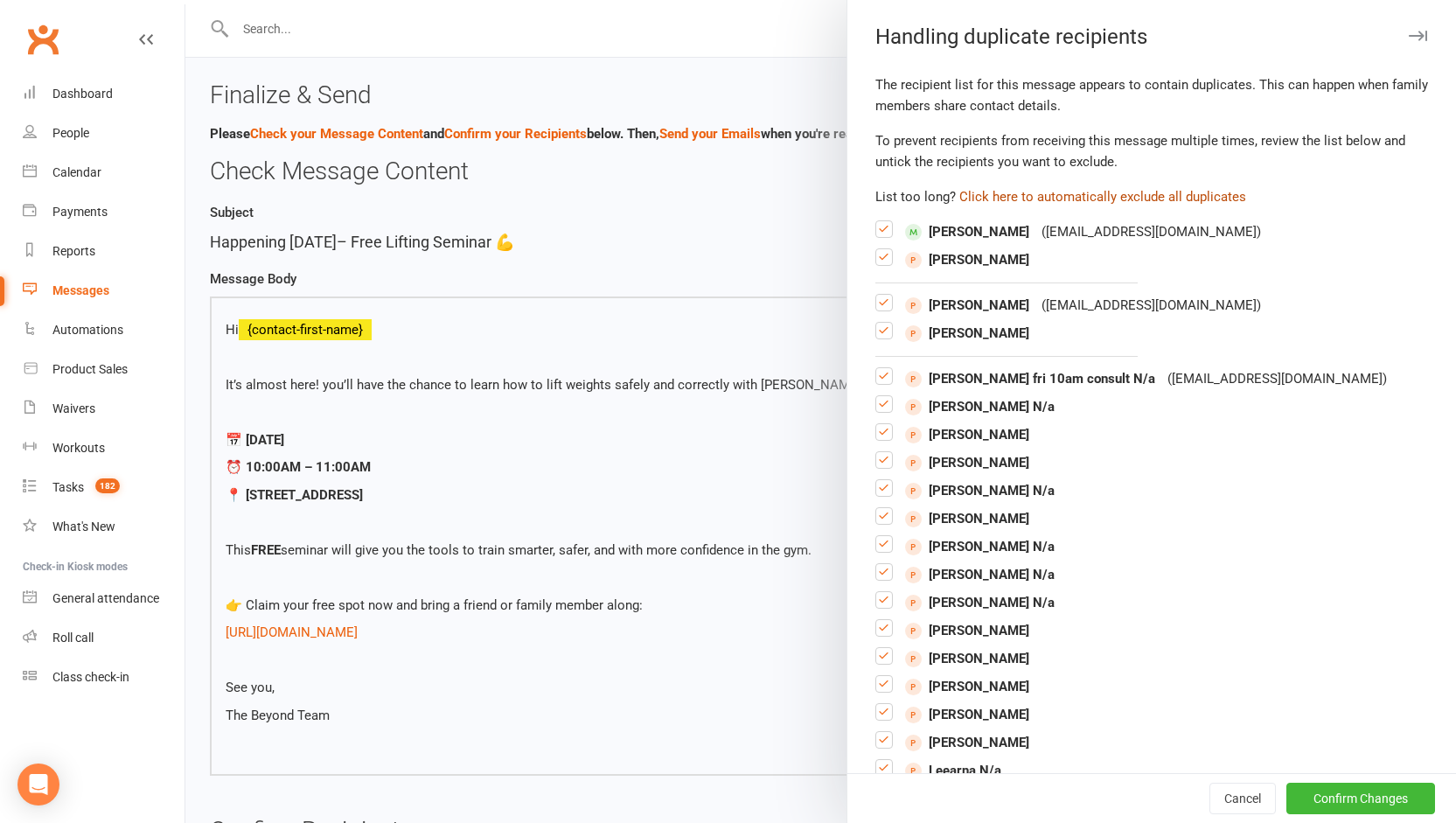
click at [1059, 197] on button "Click here to automatically exclude all duplicates" at bounding box center [1103, 196] width 286 height 21
click at [1106, 199] on button "Click here to automatically exclude all duplicates" at bounding box center [1103, 196] width 286 height 21
click at [968, 203] on button "Click here to automatically exclude all duplicates" at bounding box center [1103, 196] width 286 height 21
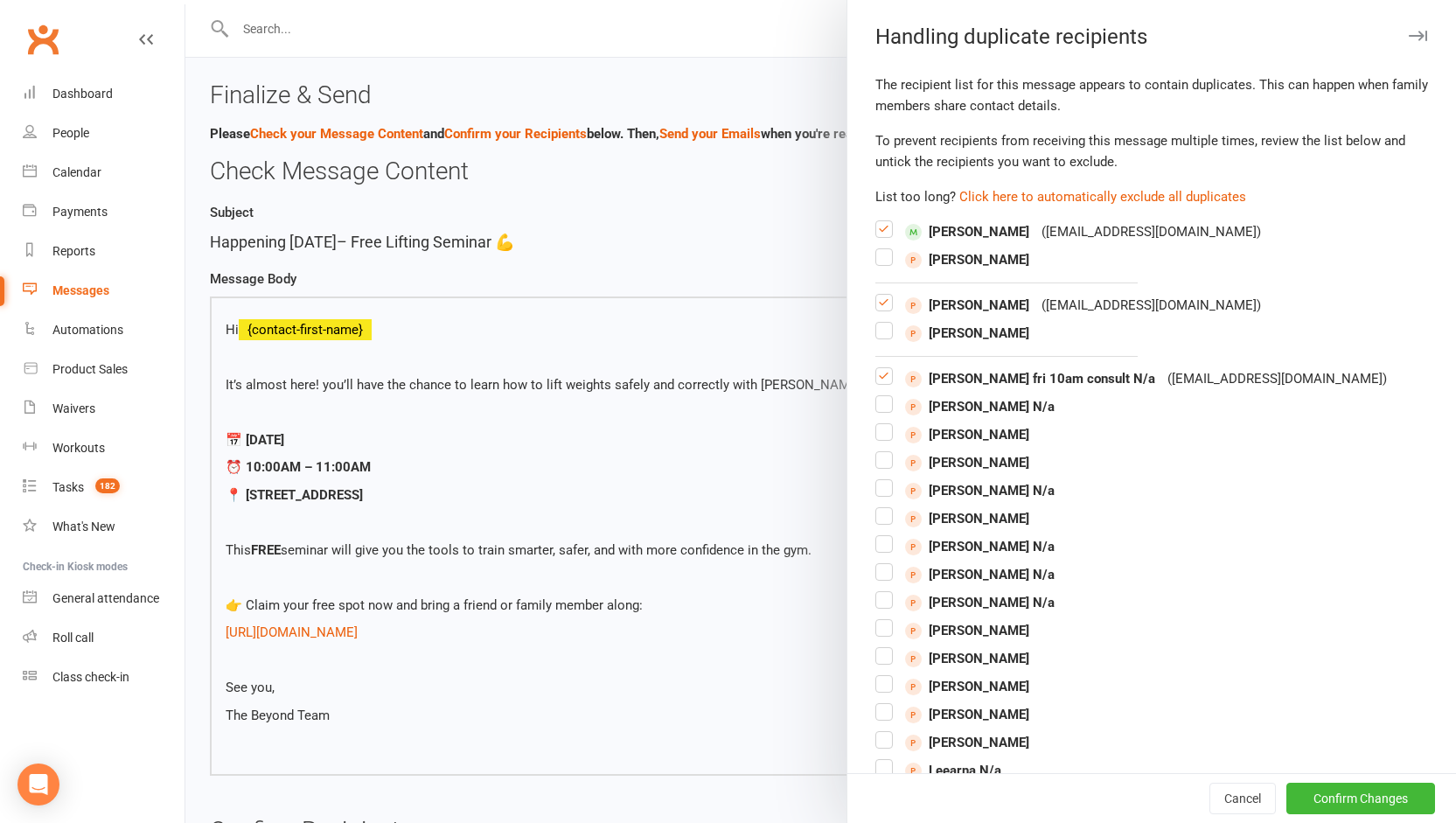
click at [876, 264] on label at bounding box center [884, 264] width 17 height 0
click at [876, 249] on input "checkbox" at bounding box center [884, 249] width 17 height 0
click at [878, 338] on label at bounding box center [884, 338] width 17 height 0
click at [878, 322] on input "checkbox" at bounding box center [884, 322] width 17 height 0
click at [878, 411] on label at bounding box center [884, 411] width 17 height 0
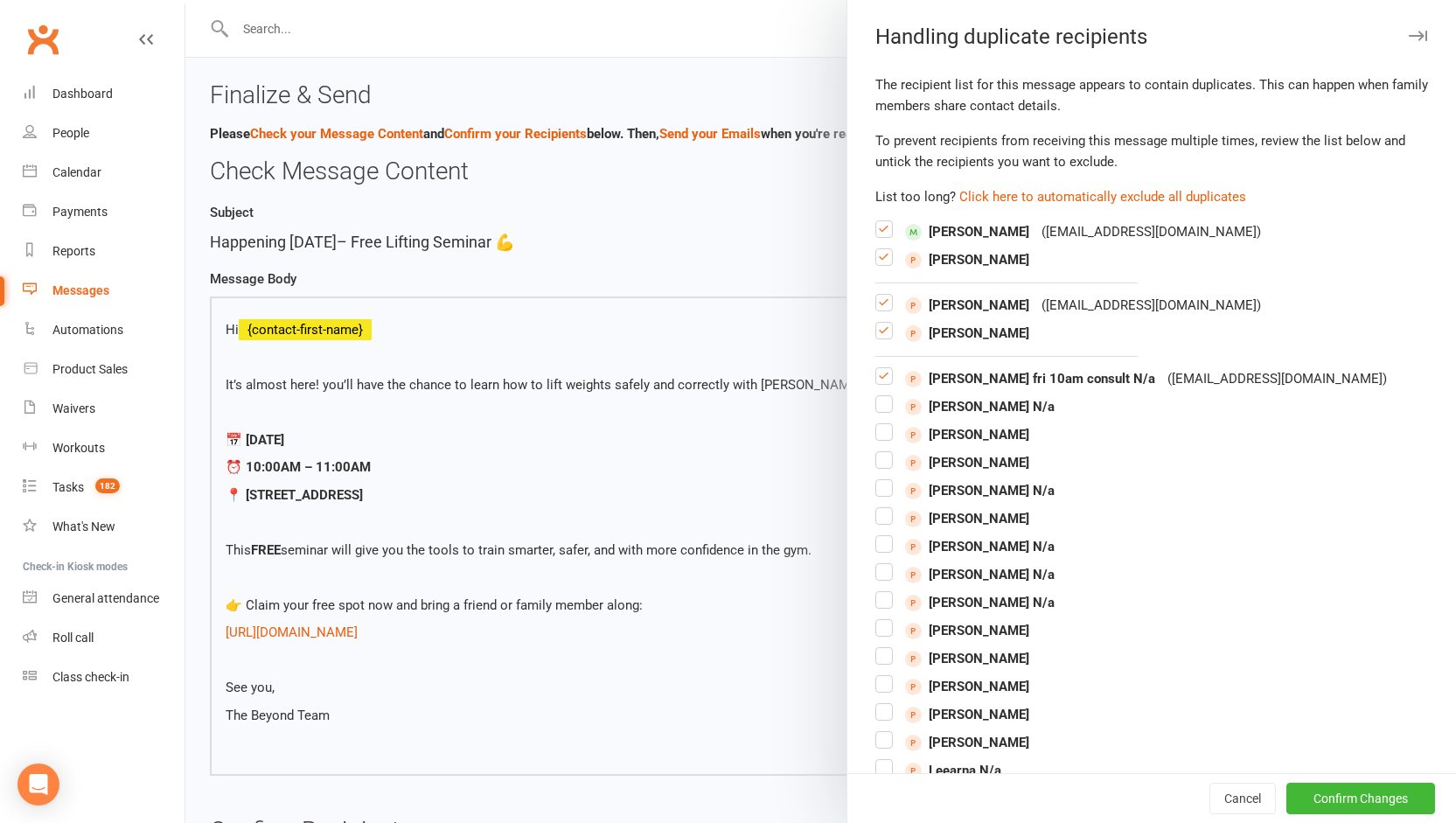
click at [878, 396] on input "checkbox" at bounding box center [884, 396] width 17 height 0
click at [886, 435] on div "[PERSON_NAME]" at bounding box center [1152, 434] width 553 height 21
click at [1219, 804] on button "Cancel" at bounding box center [1243, 797] width 66 height 31
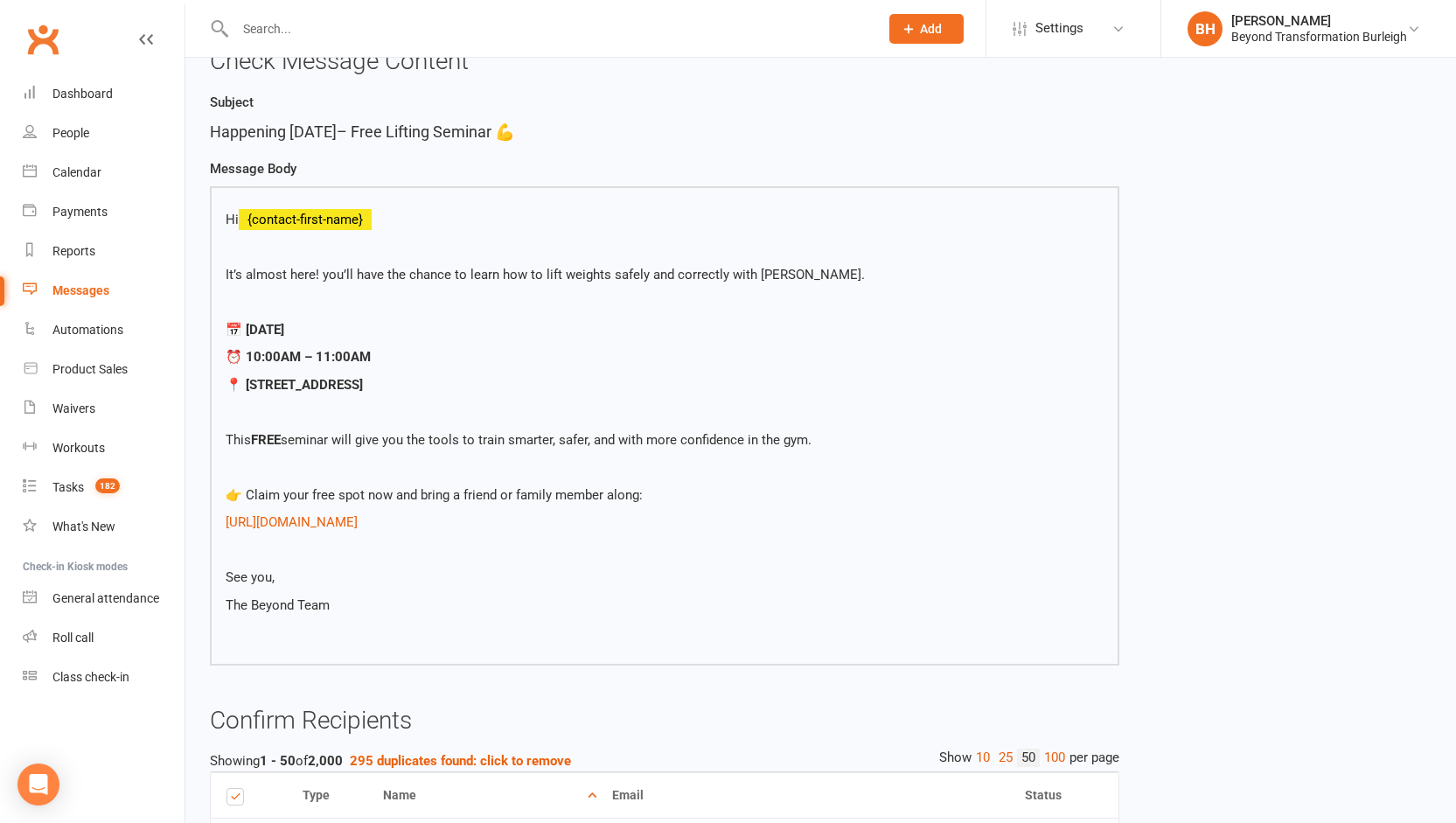
scroll to position [219, 0]
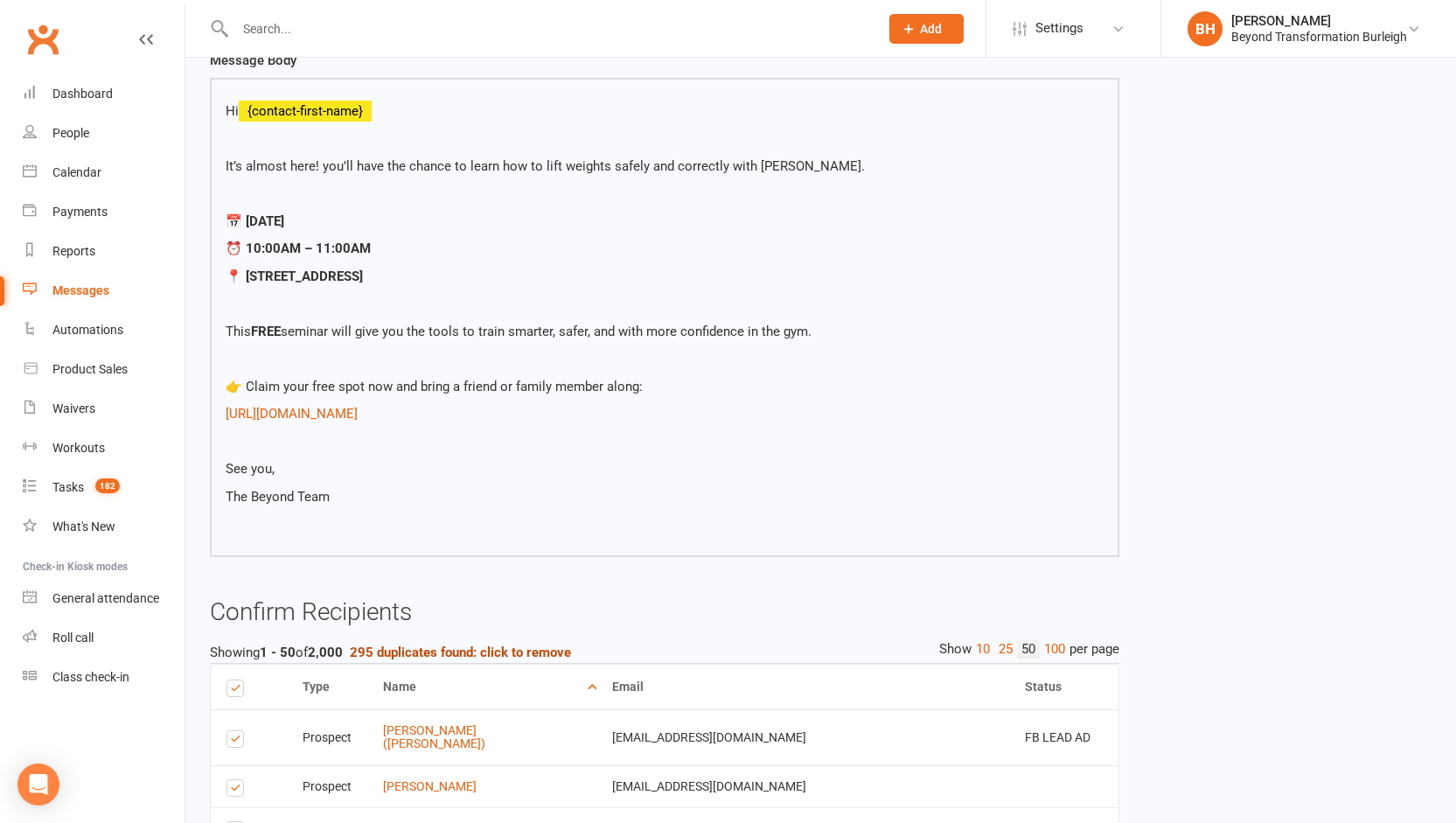
click at [501, 645] on strong "295 duplicates found: click to remove" at bounding box center [460, 652] width 221 height 16
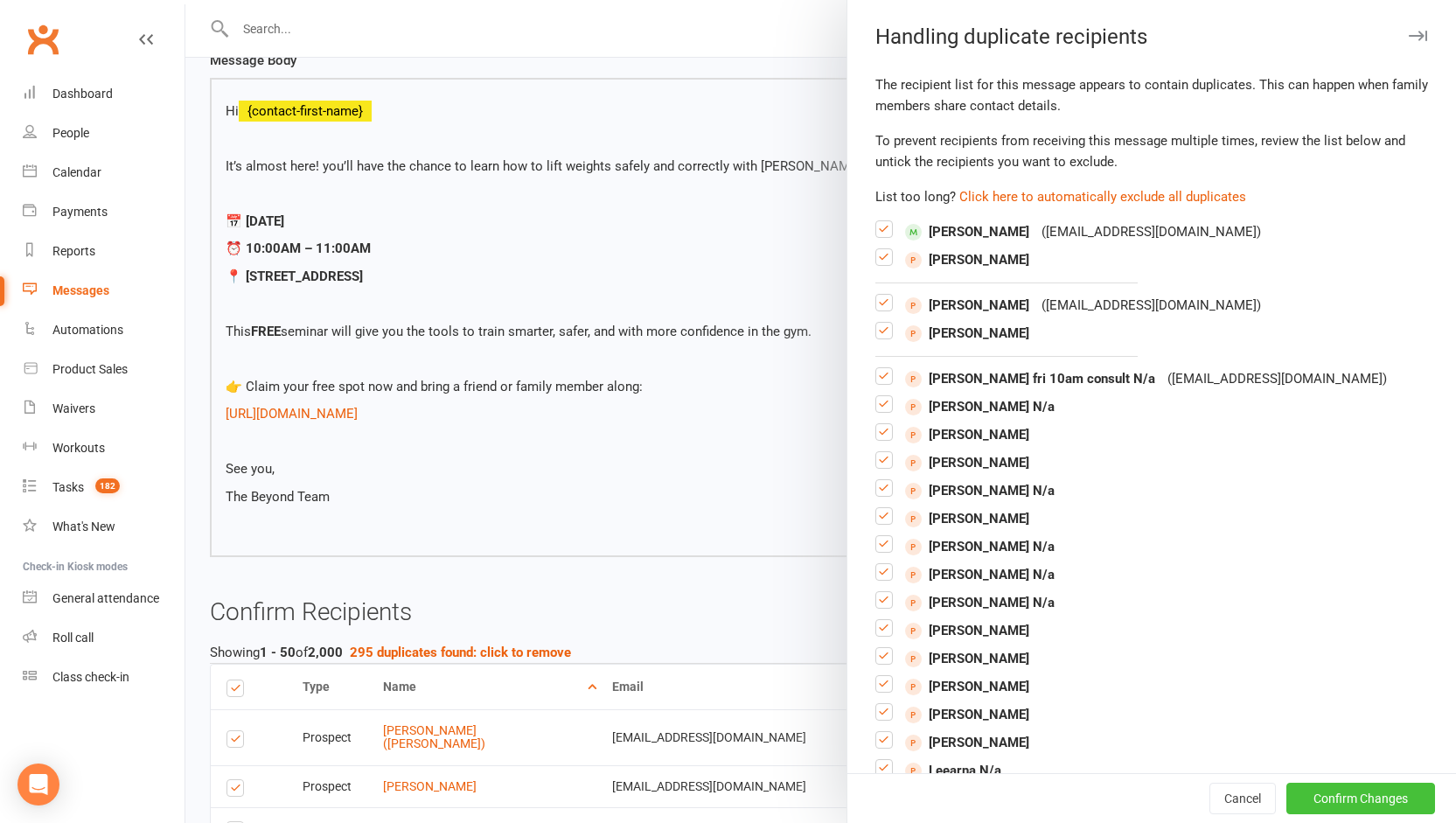
click at [1358, 804] on button "Confirm Changes" at bounding box center [1360, 797] width 149 height 31
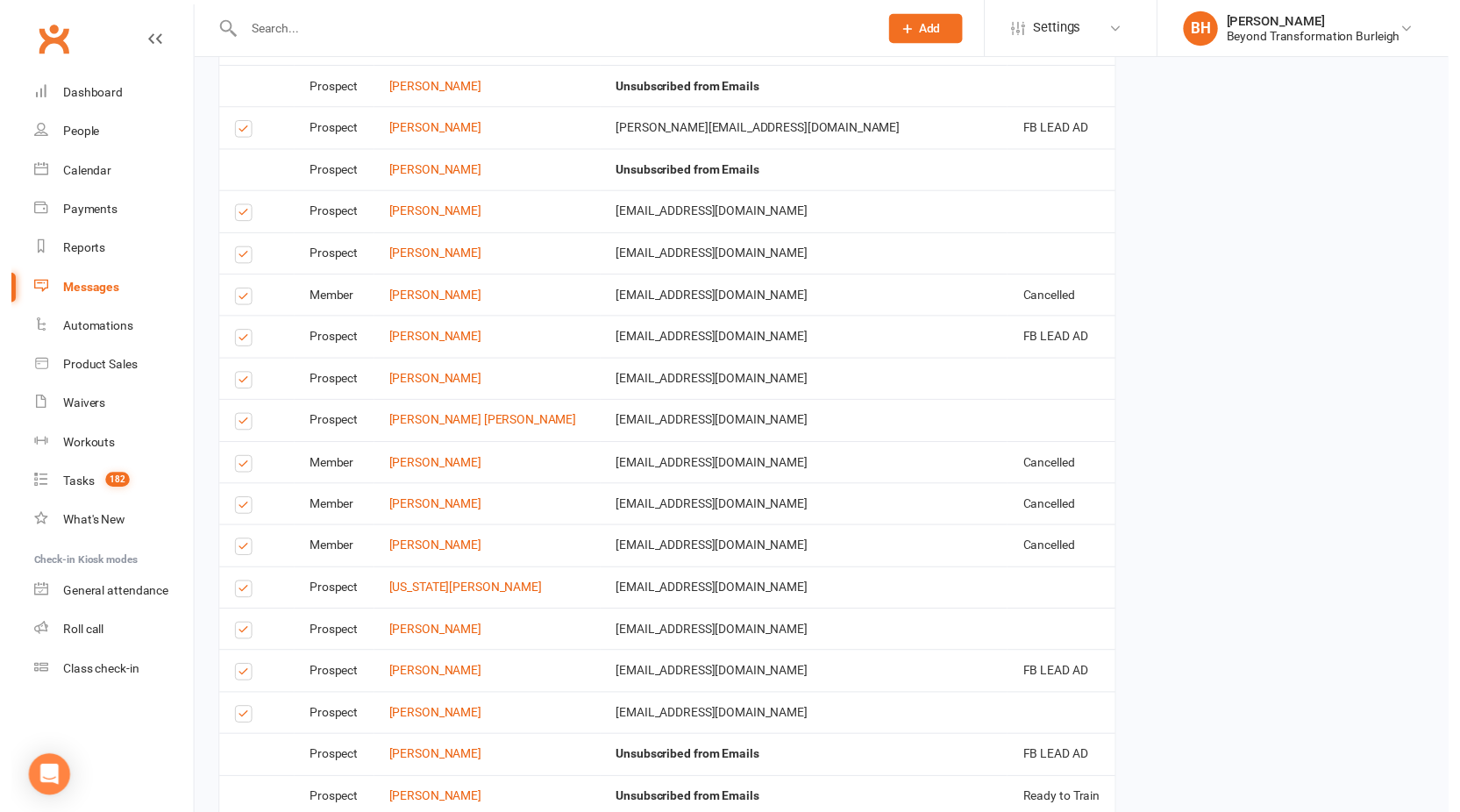
scroll to position [2396, 0]
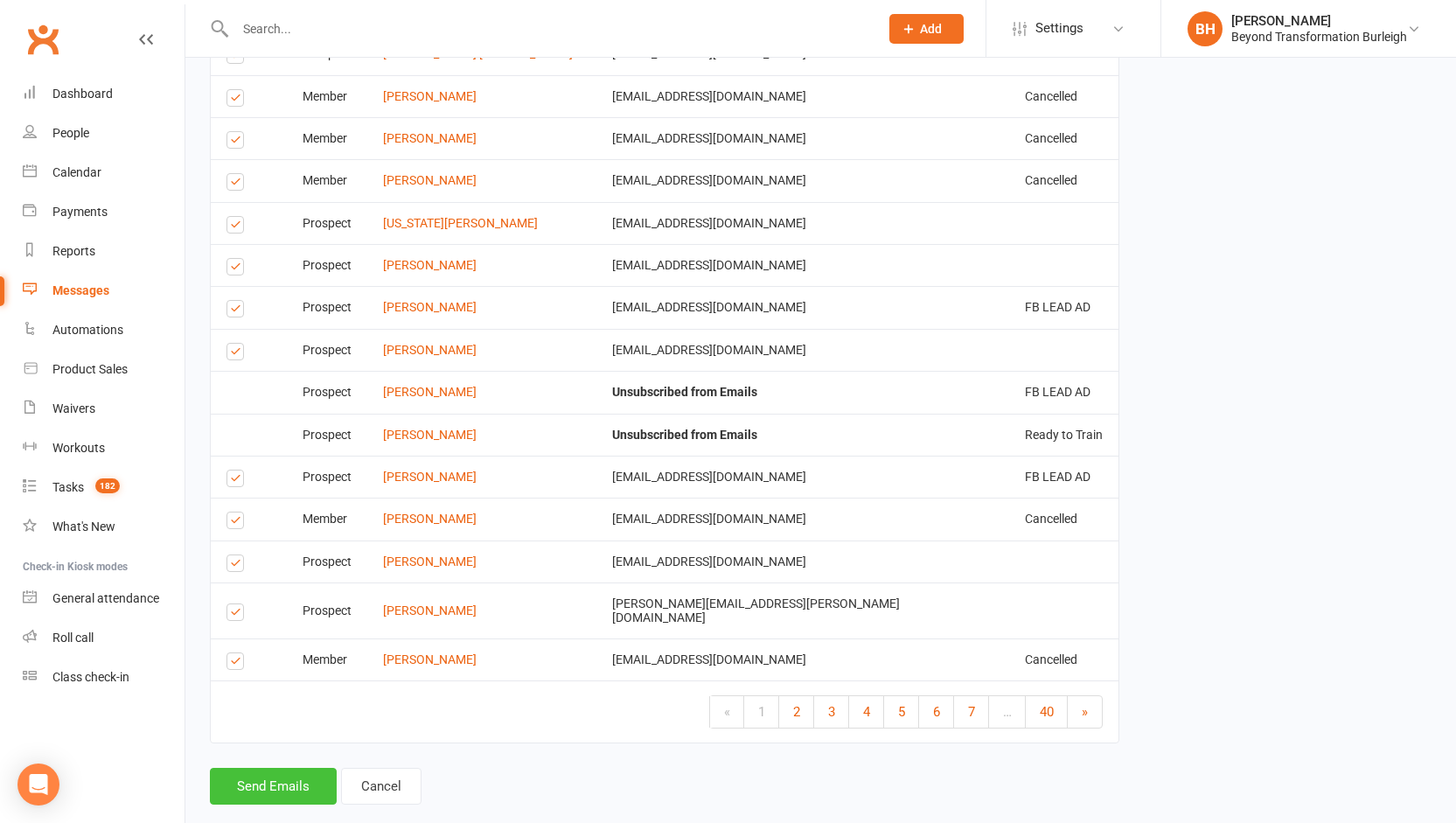
click at [282, 768] on button "Send Emails" at bounding box center [273, 786] width 127 height 37
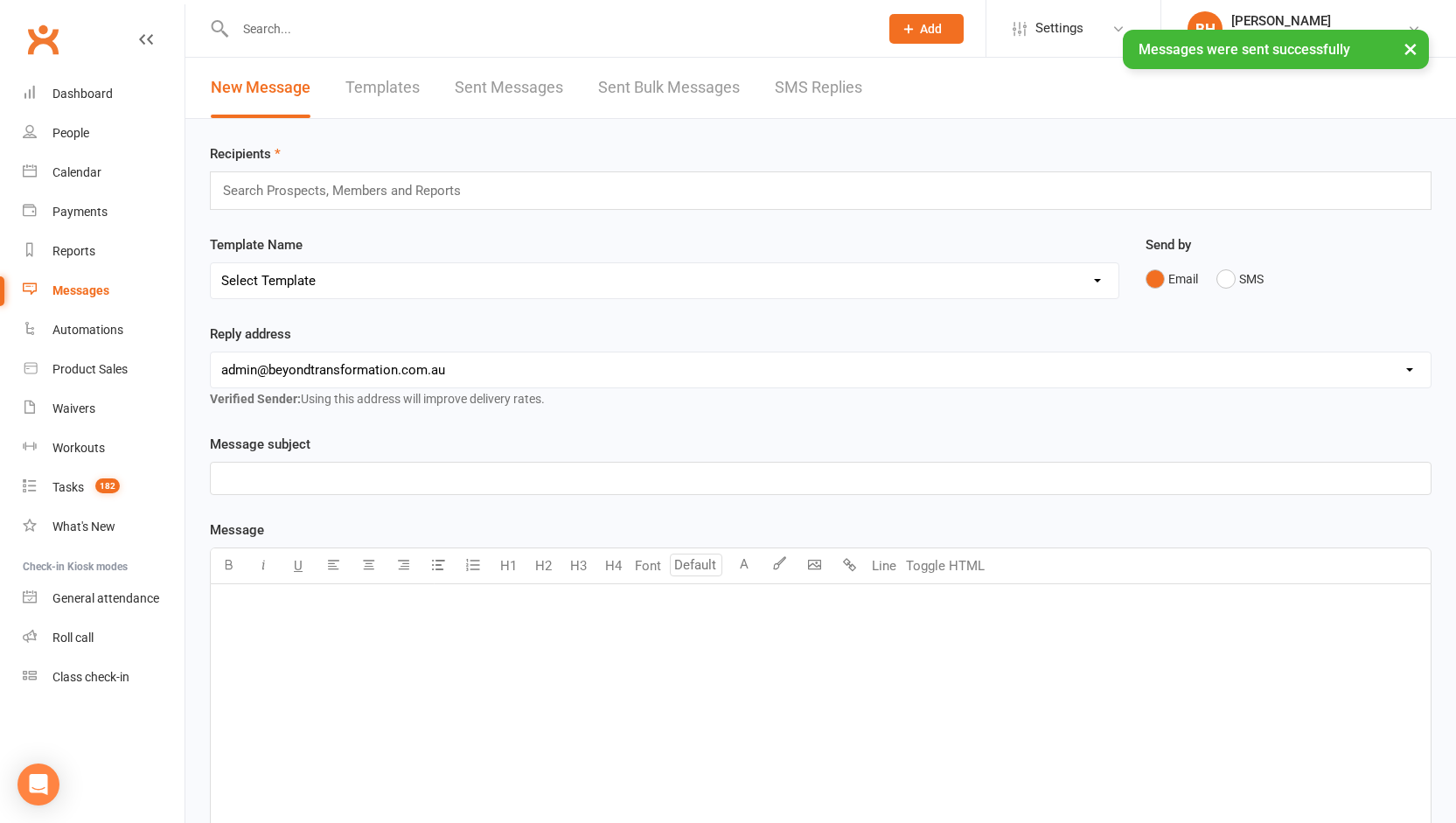
click at [501, 85] on link "Sent Messages" at bounding box center [508, 88] width 108 height 61
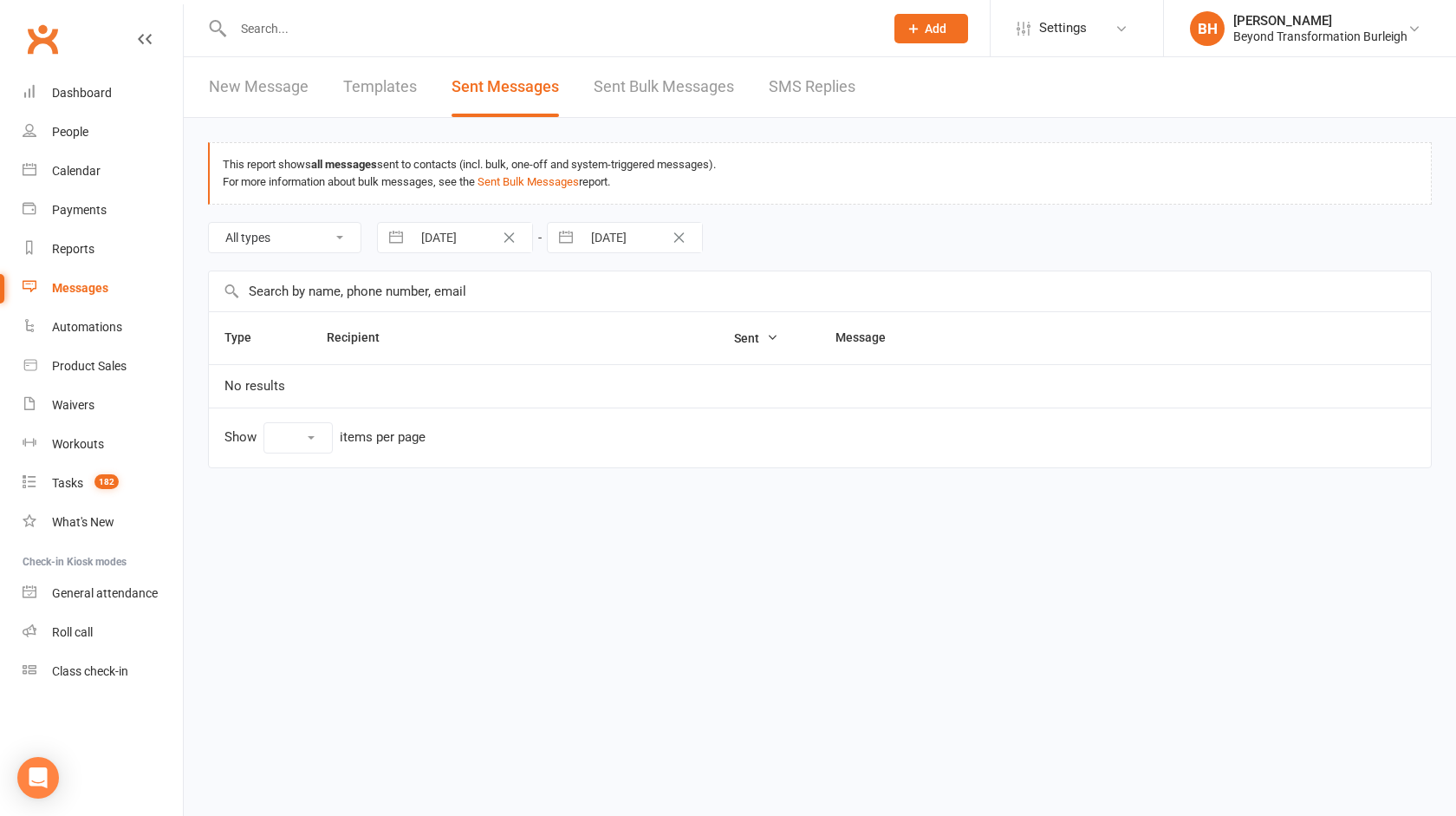
select select "100"
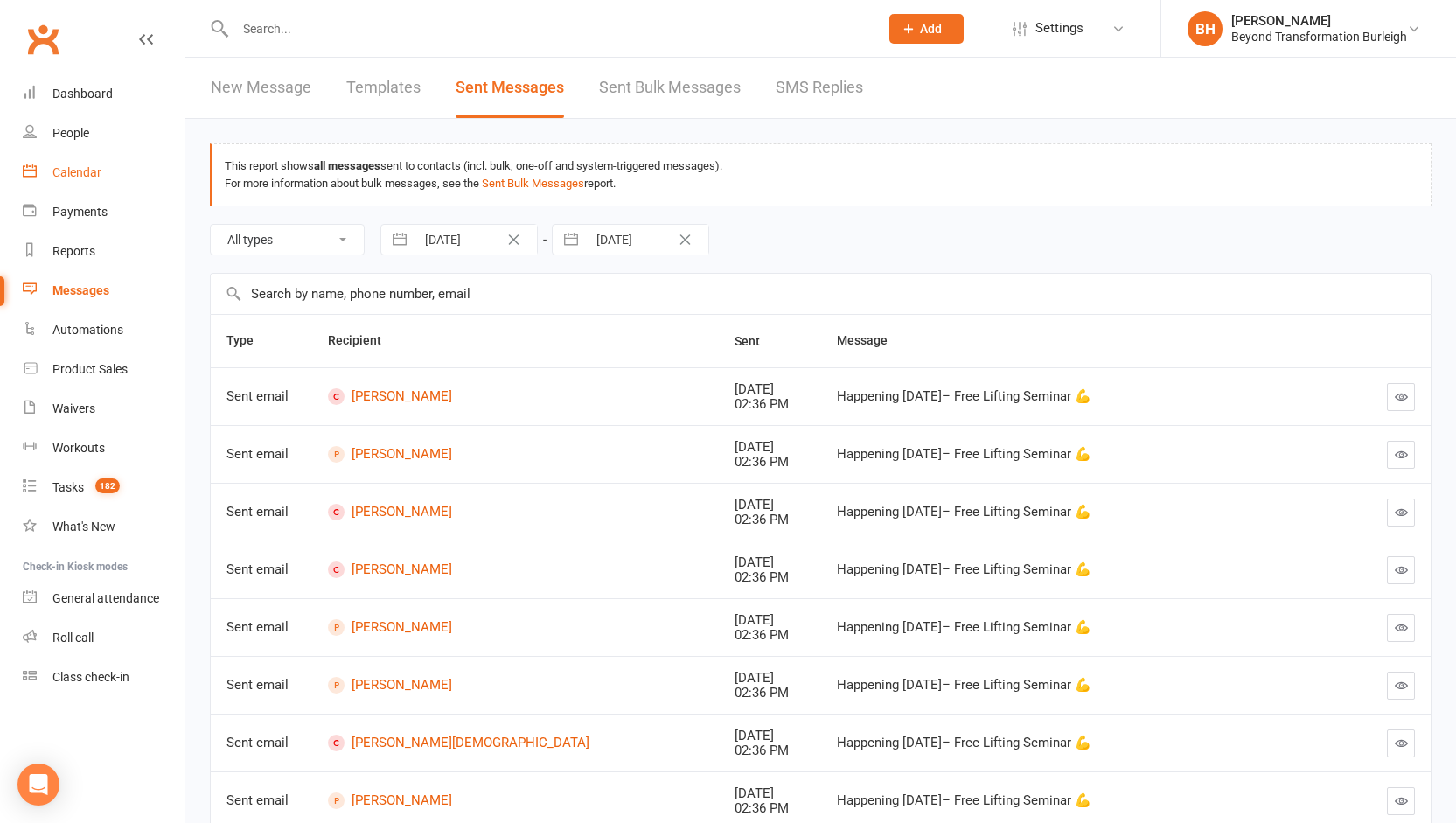
click at [86, 175] on div "Calendar" at bounding box center [77, 172] width 49 height 14
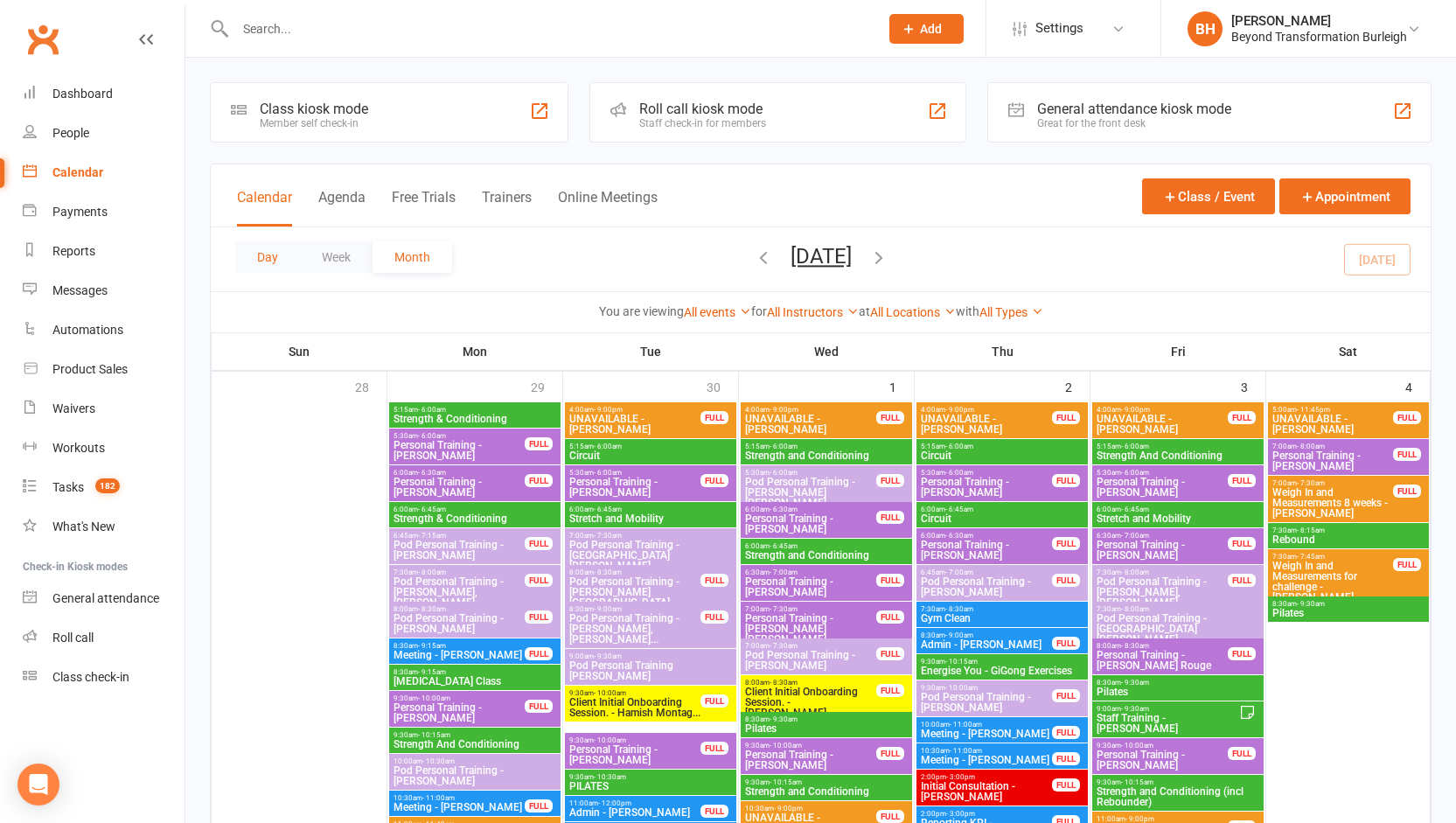
click at [263, 251] on button "Day" at bounding box center [267, 257] width 65 height 31
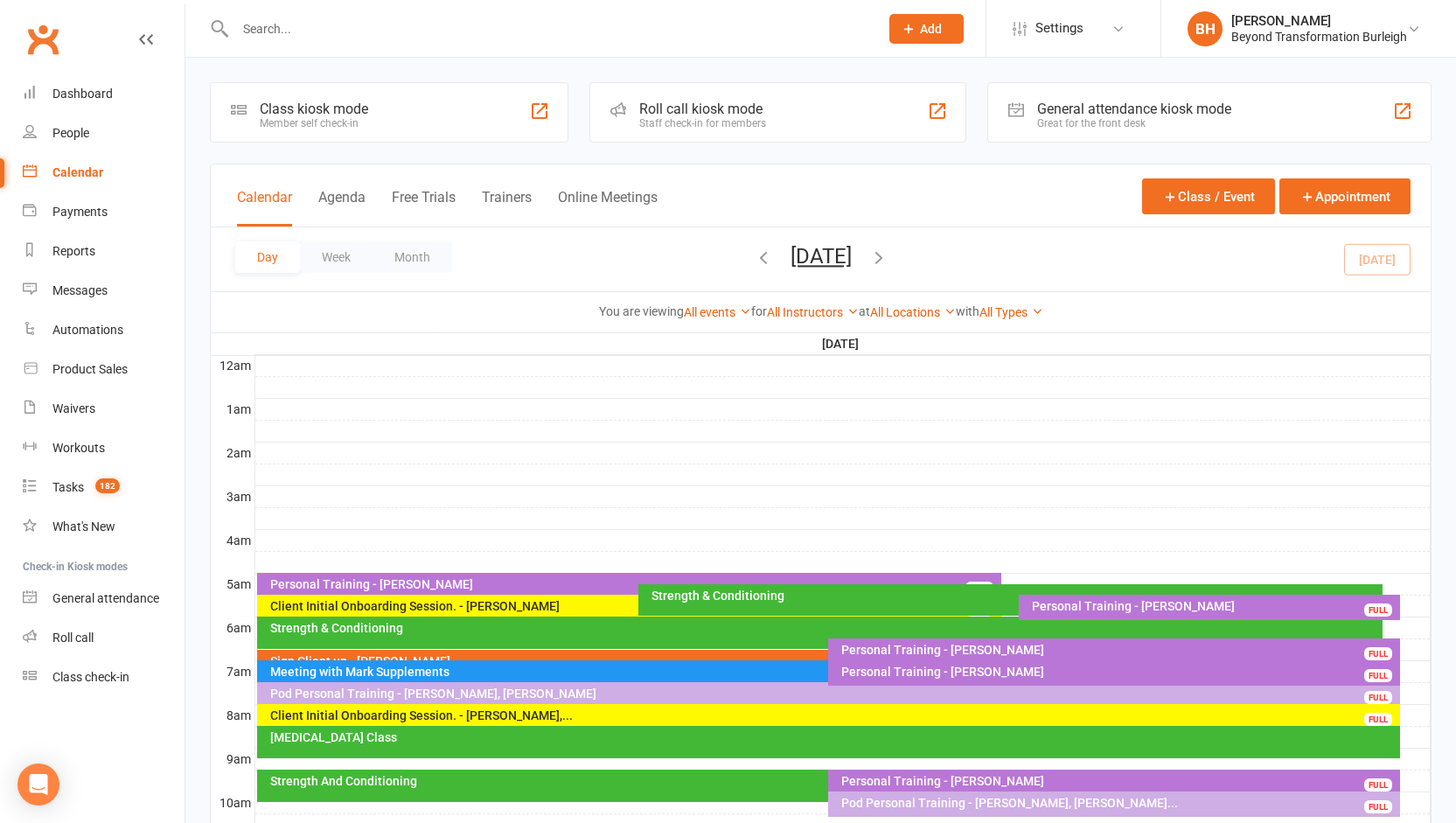
click at [852, 256] on button "[DATE]" at bounding box center [821, 256] width 62 height 25
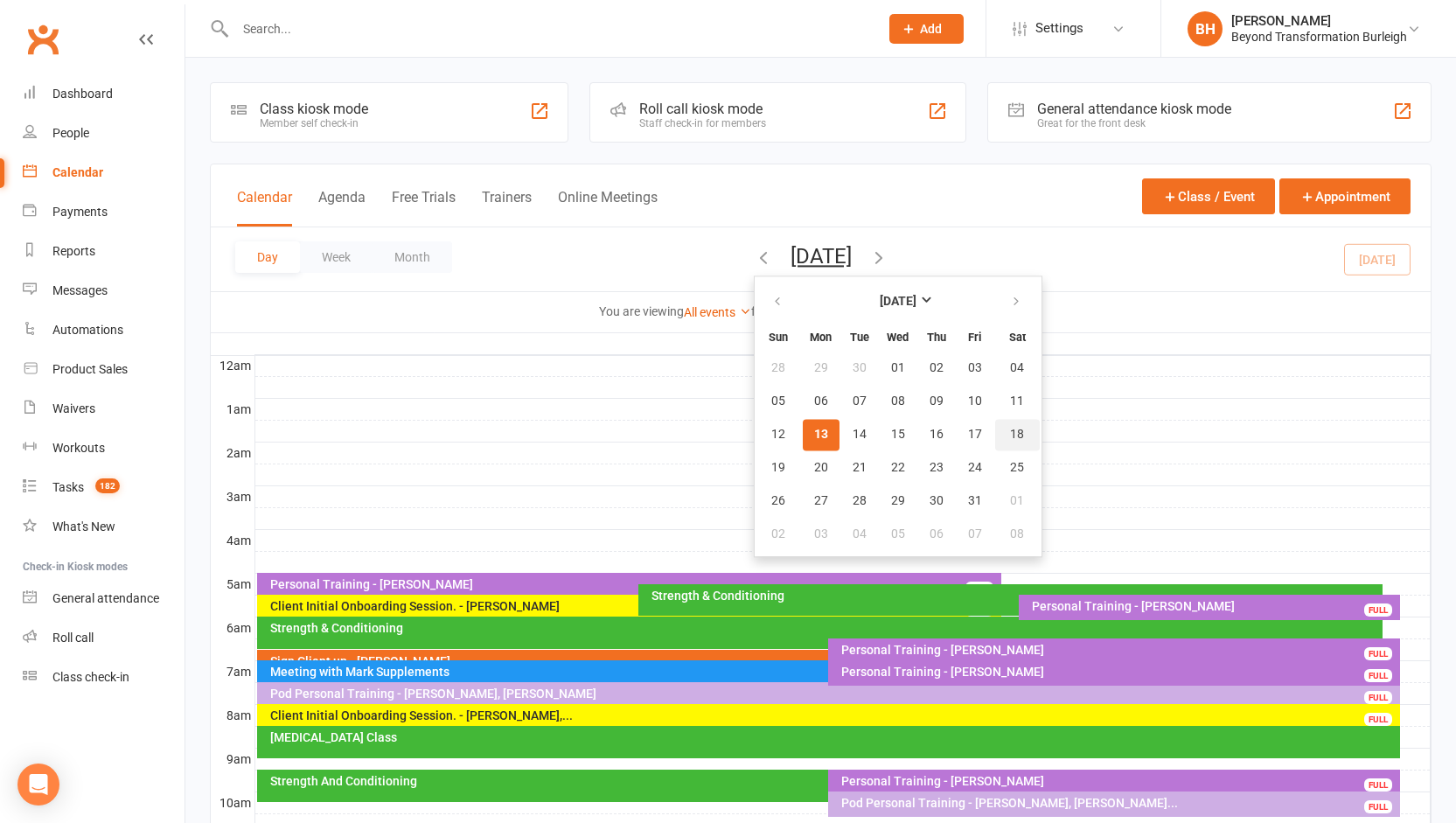
click at [1010, 432] on span "18" at bounding box center [1017, 434] width 14 height 14
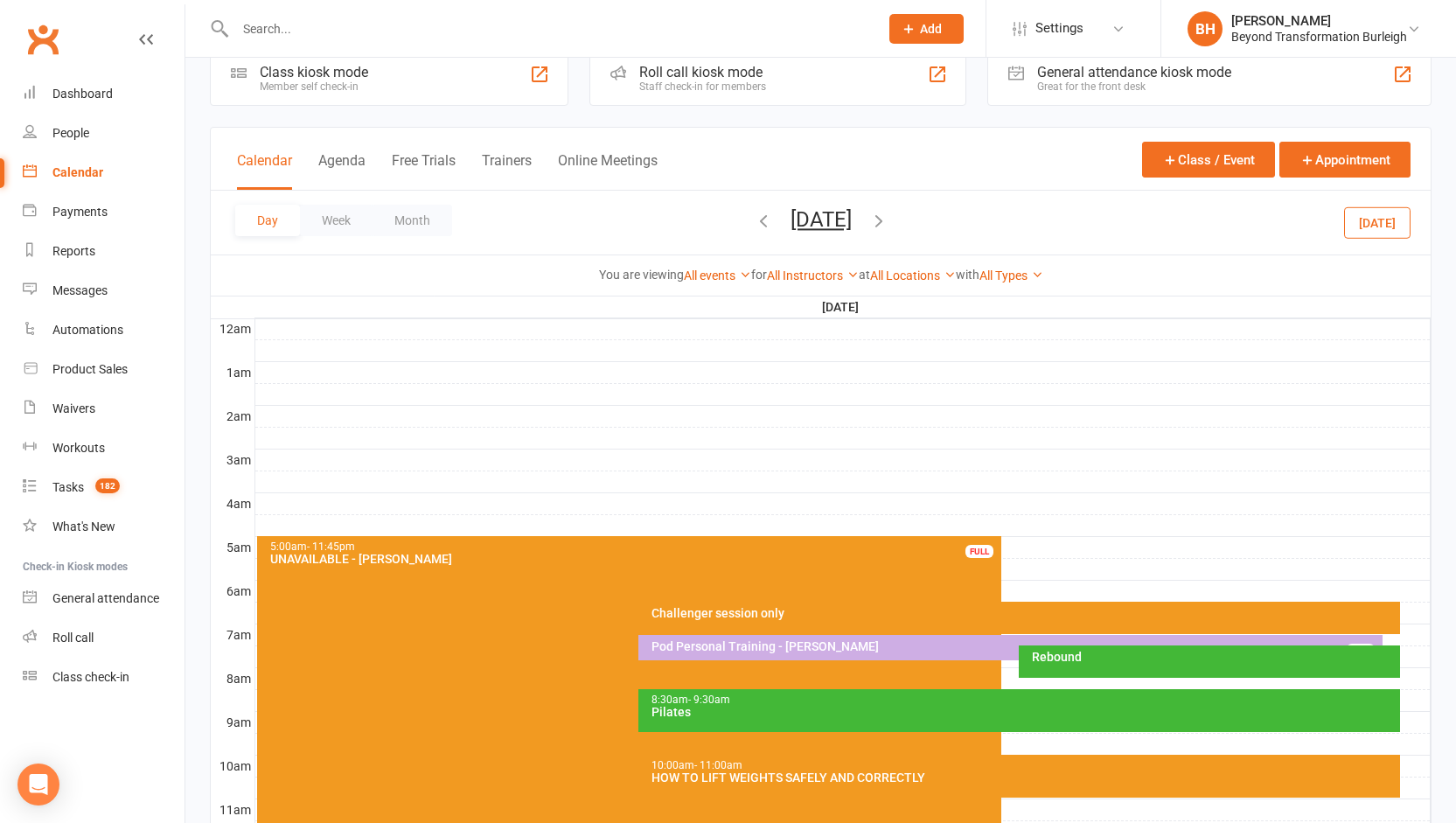
scroll to position [64, 0]
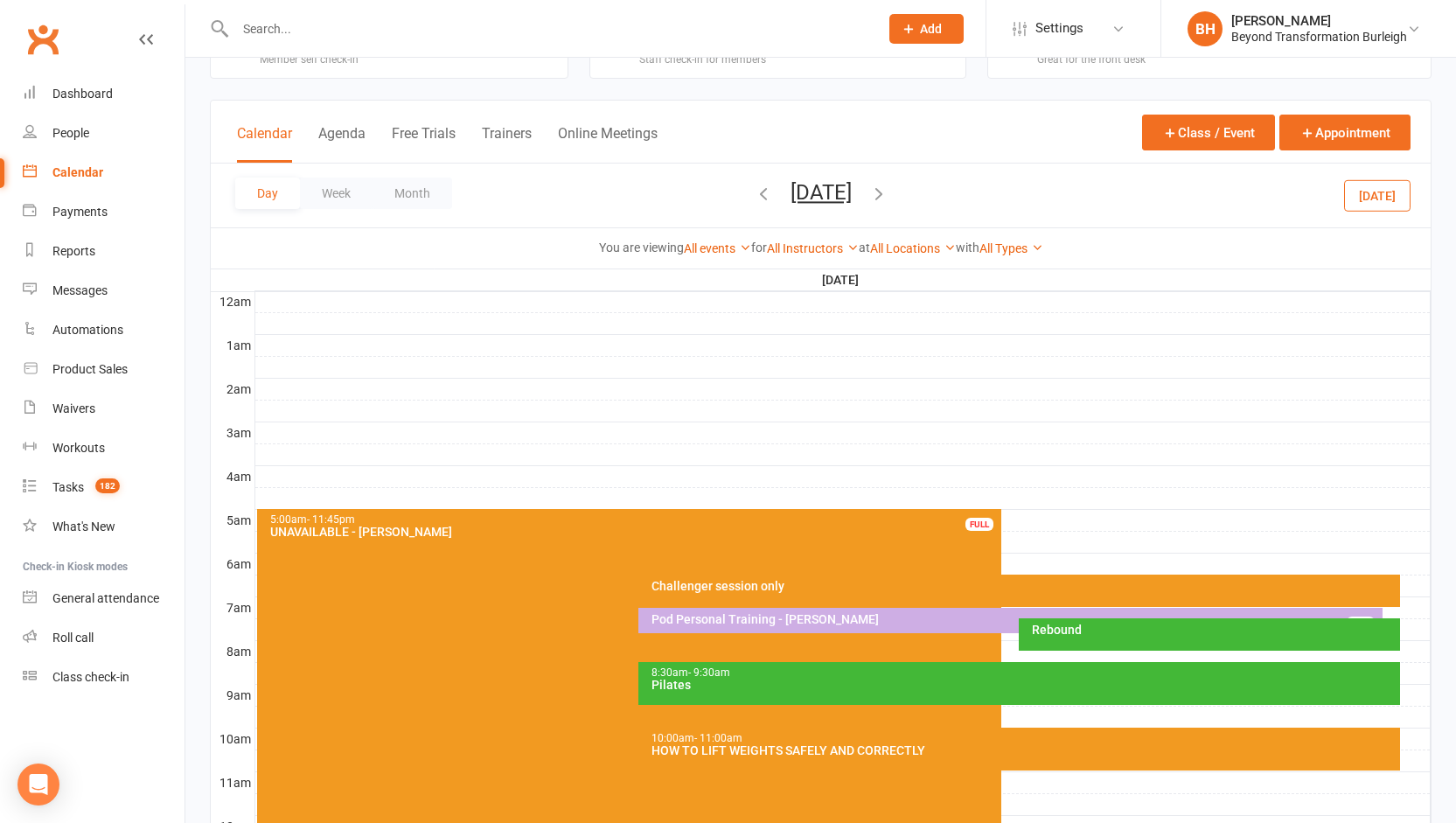
click at [847, 623] on div "Pod Personal Training - [PERSON_NAME]" at bounding box center [1015, 618] width 728 height 12
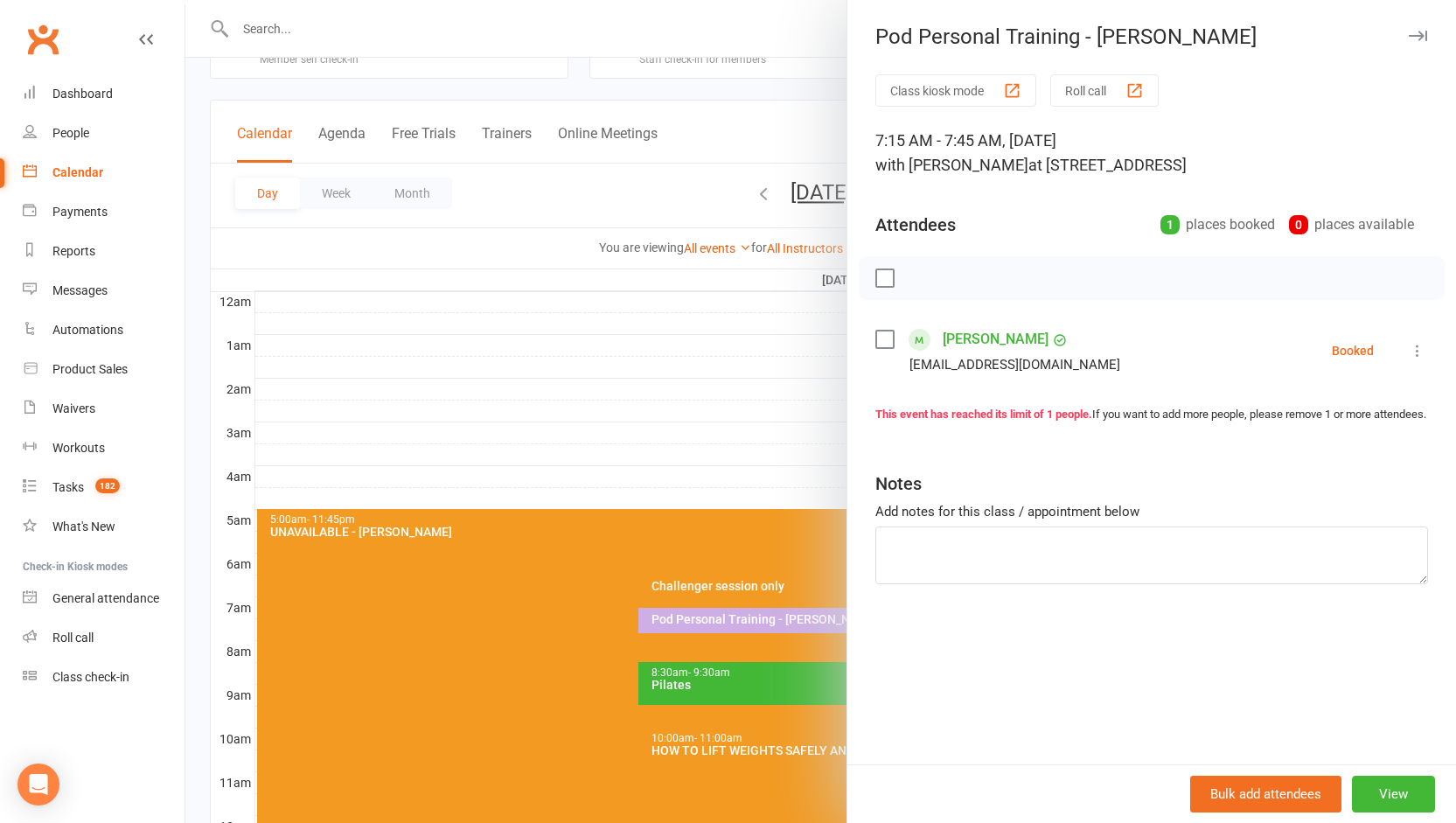
click at [727, 441] on div at bounding box center [820, 412] width 1271 height 823
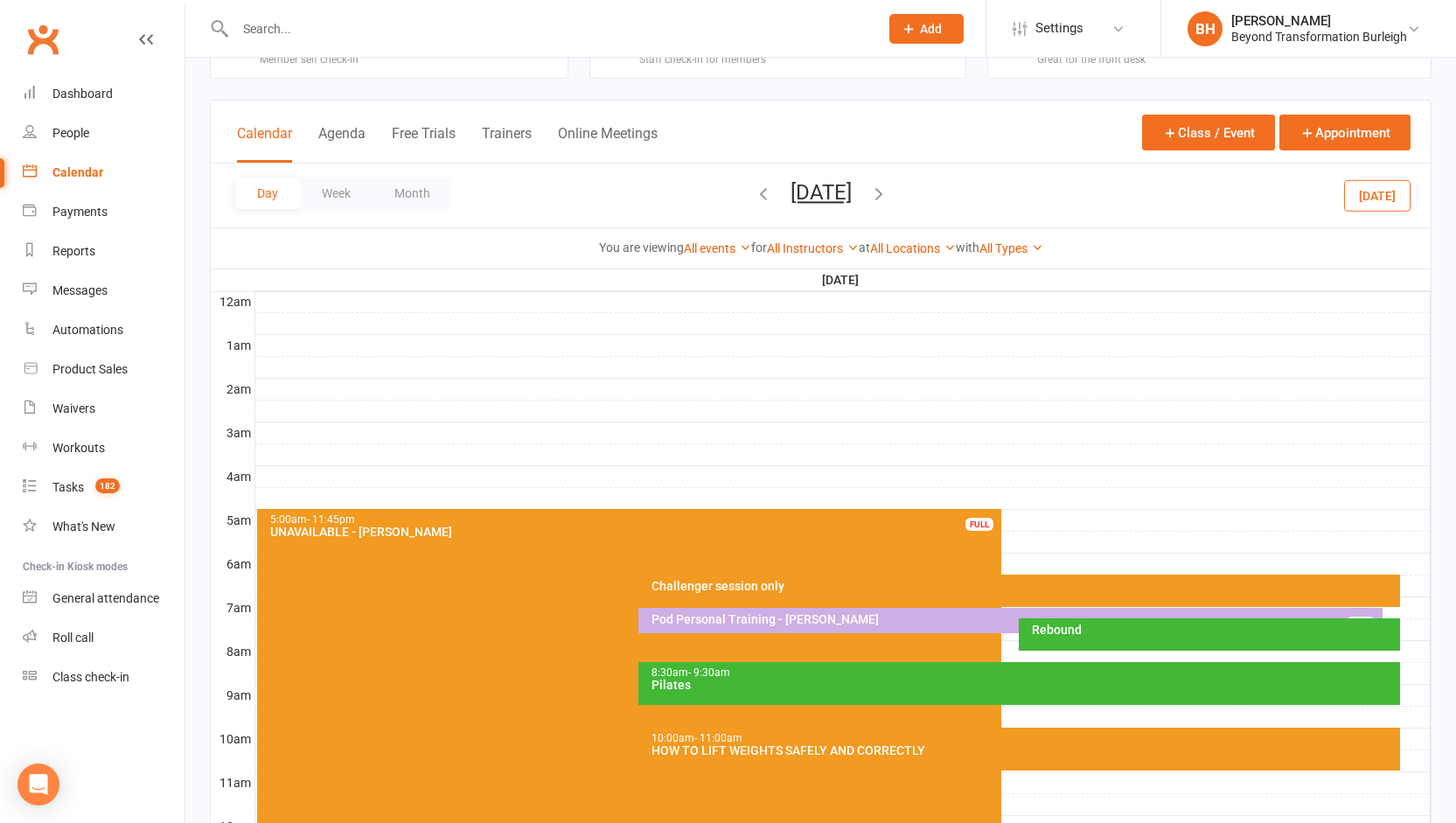
click at [889, 588] on div "Challenger session only" at bounding box center [1023, 585] width 746 height 12
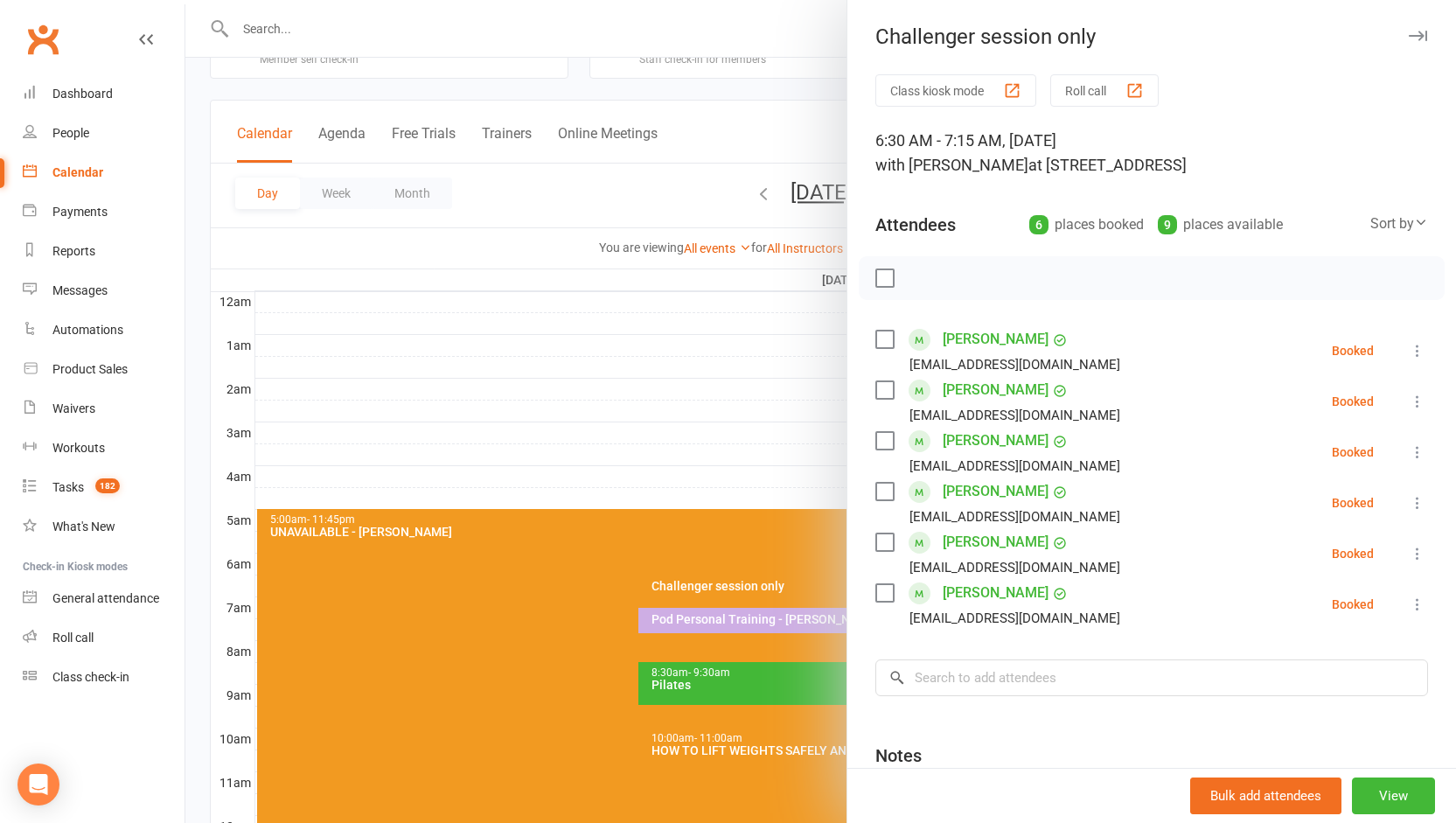
click at [745, 474] on div at bounding box center [820, 412] width 1271 height 823
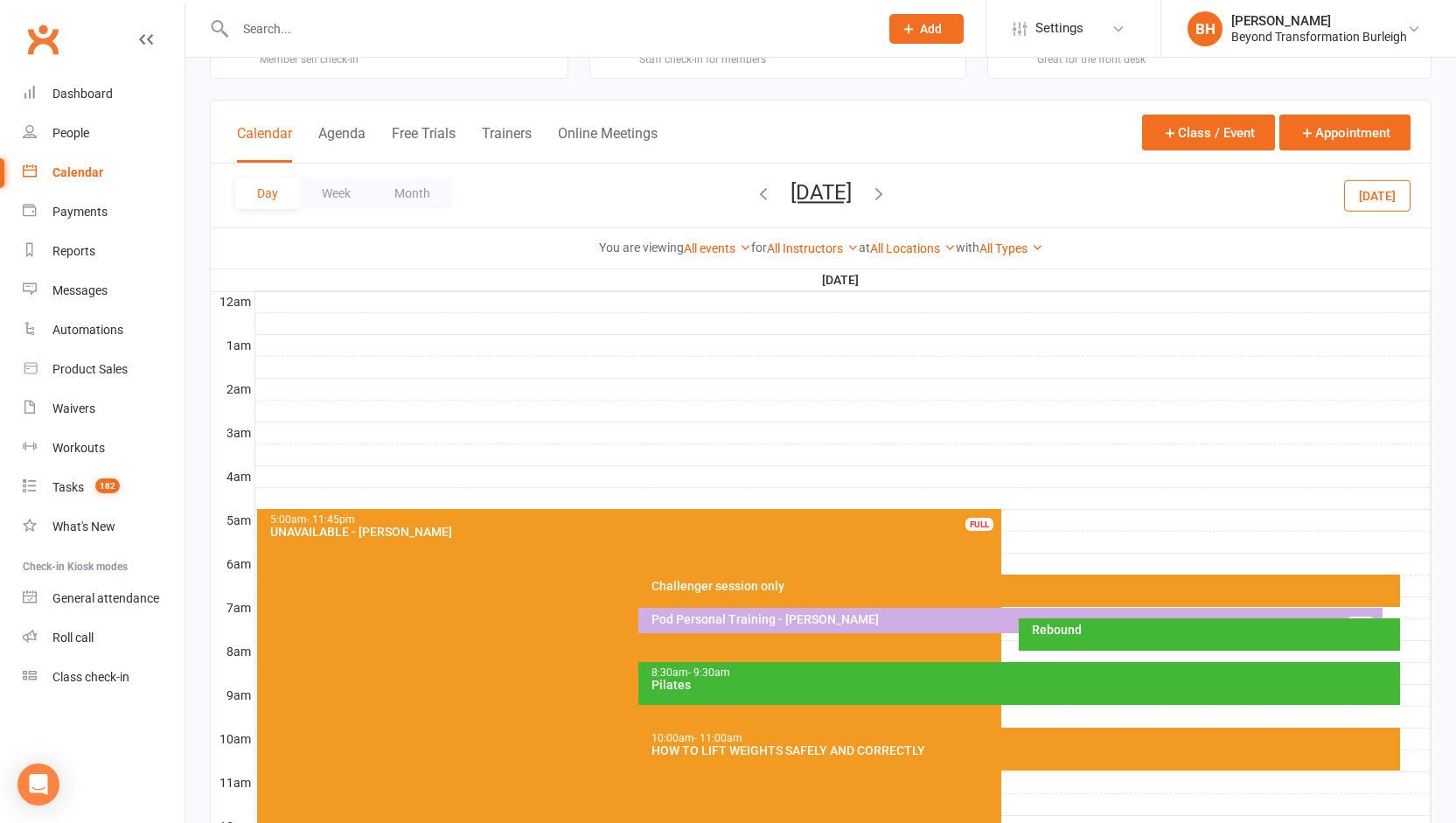
click at [791, 196] on button "[DATE]" at bounding box center [821, 192] width 62 height 25
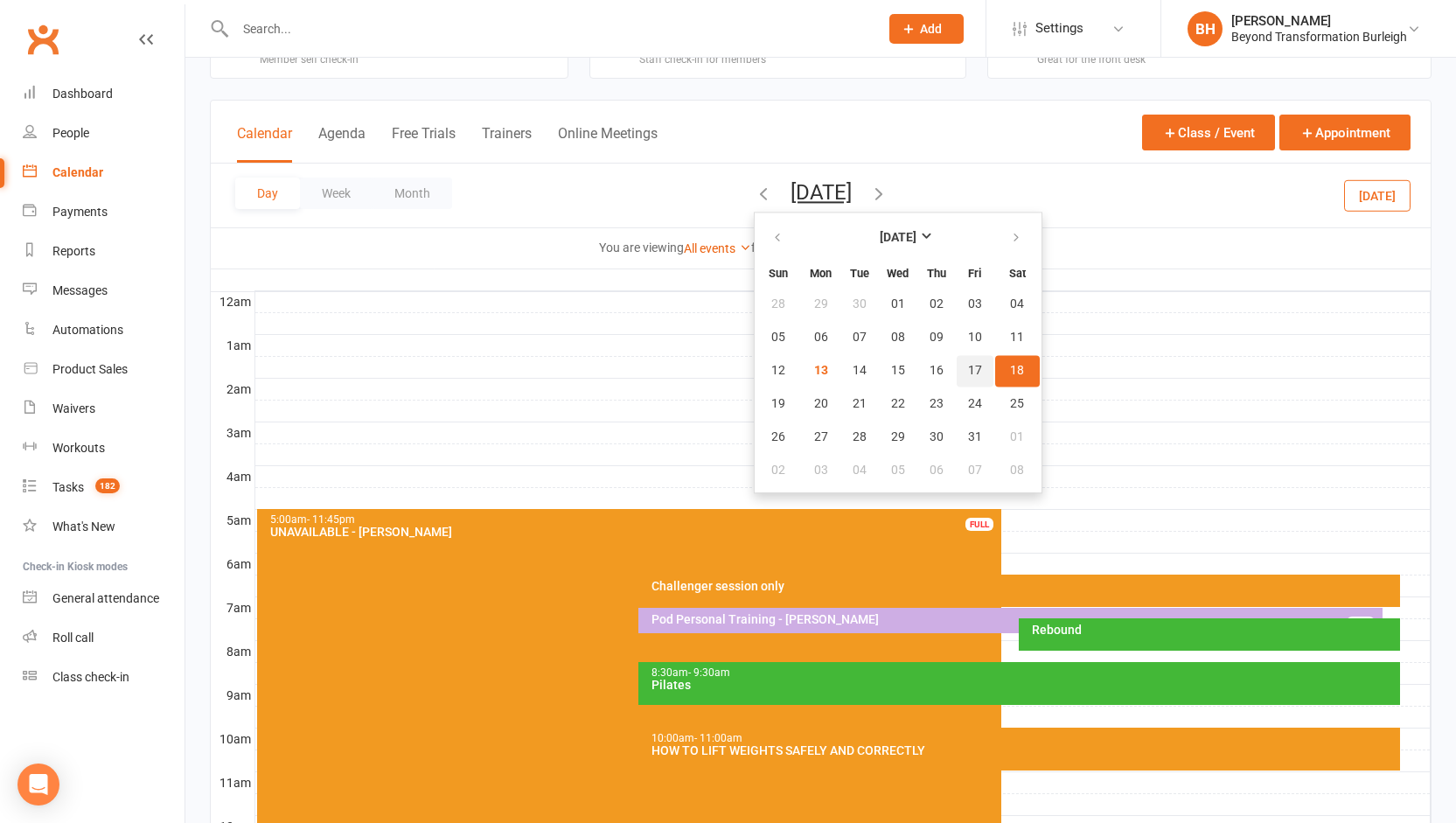
click at [968, 372] on span "17" at bounding box center [975, 371] width 14 height 14
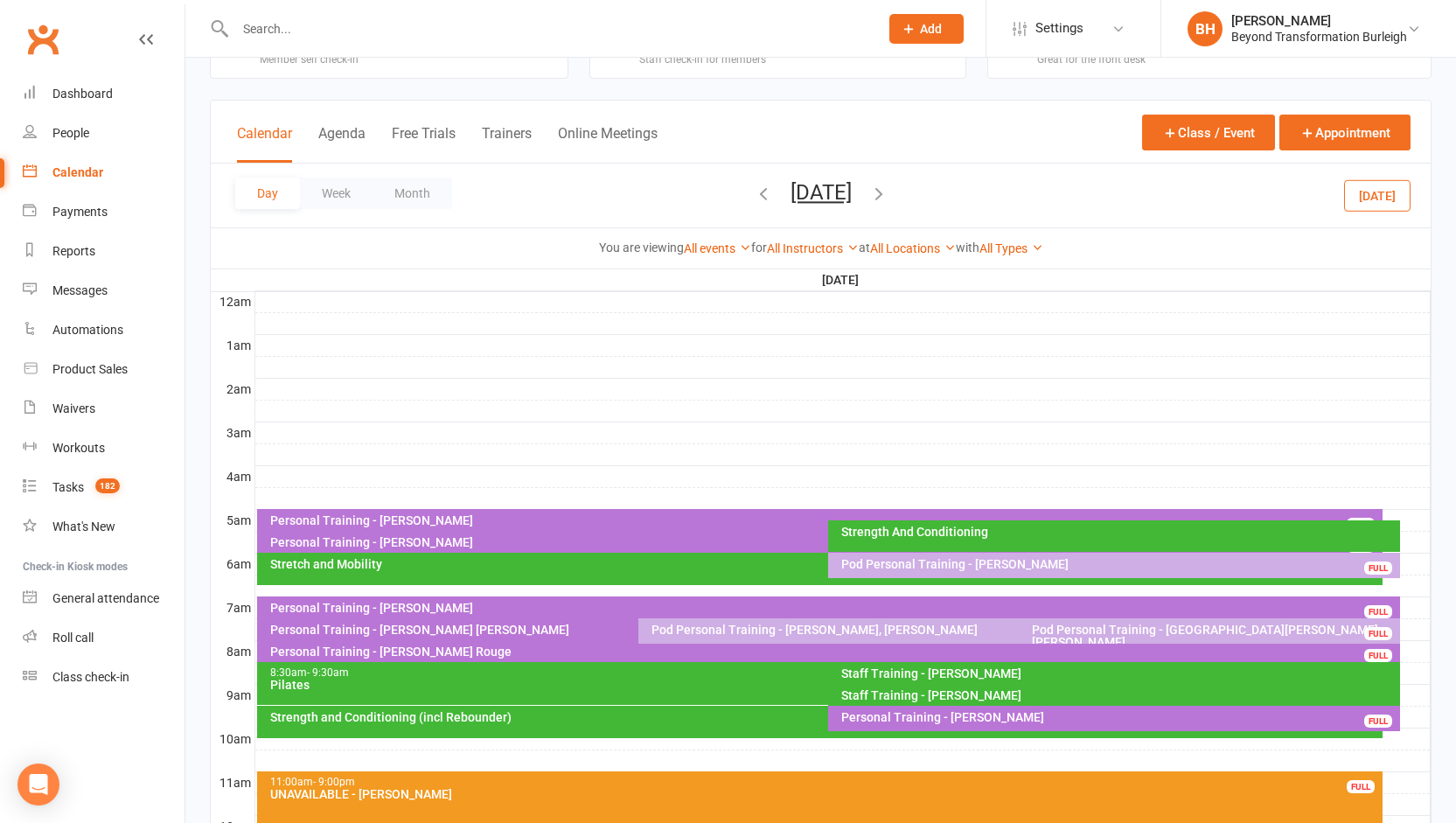
click at [558, 27] on input "text" at bounding box center [548, 29] width 636 height 25
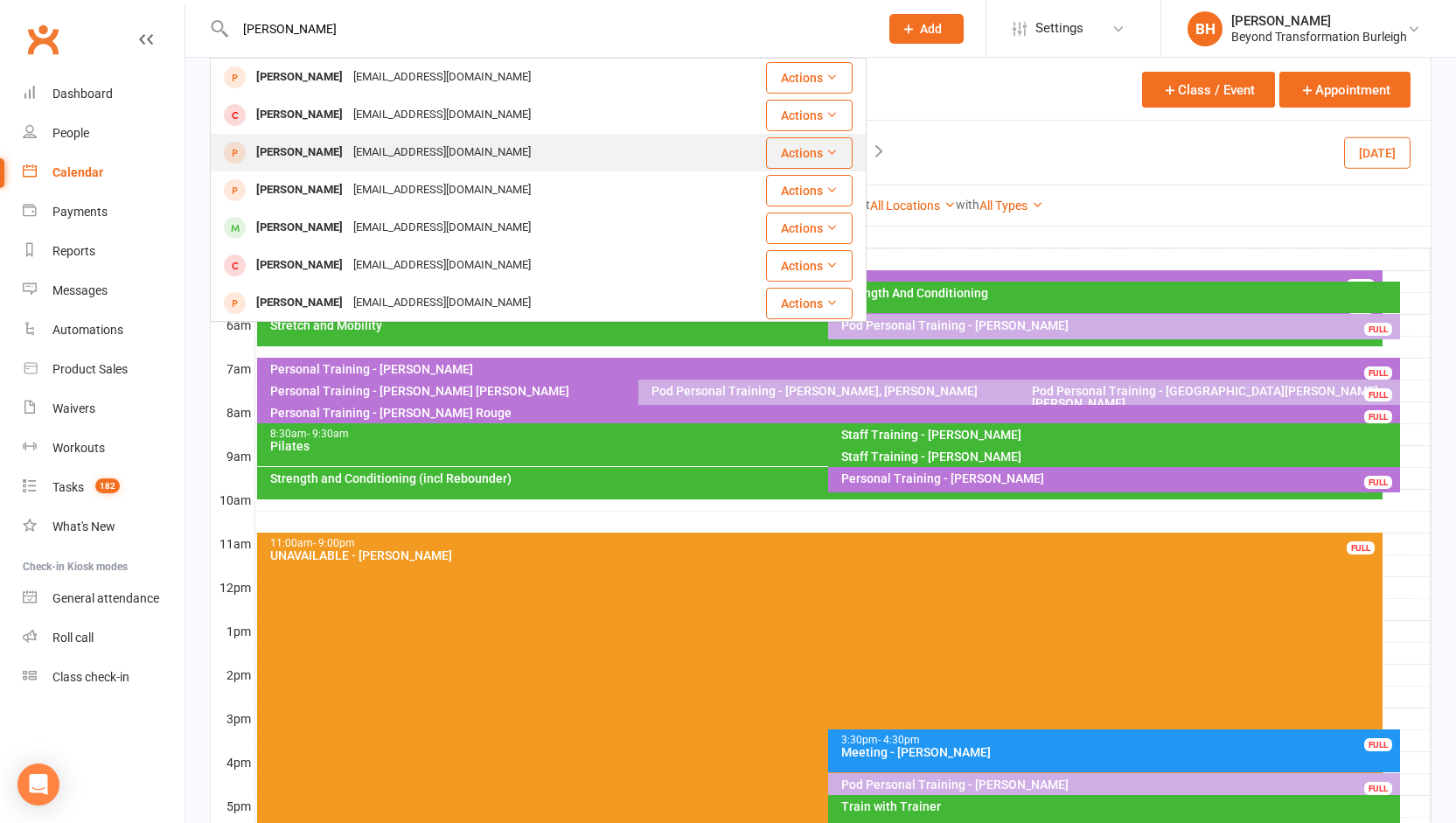
scroll to position [0, 0]
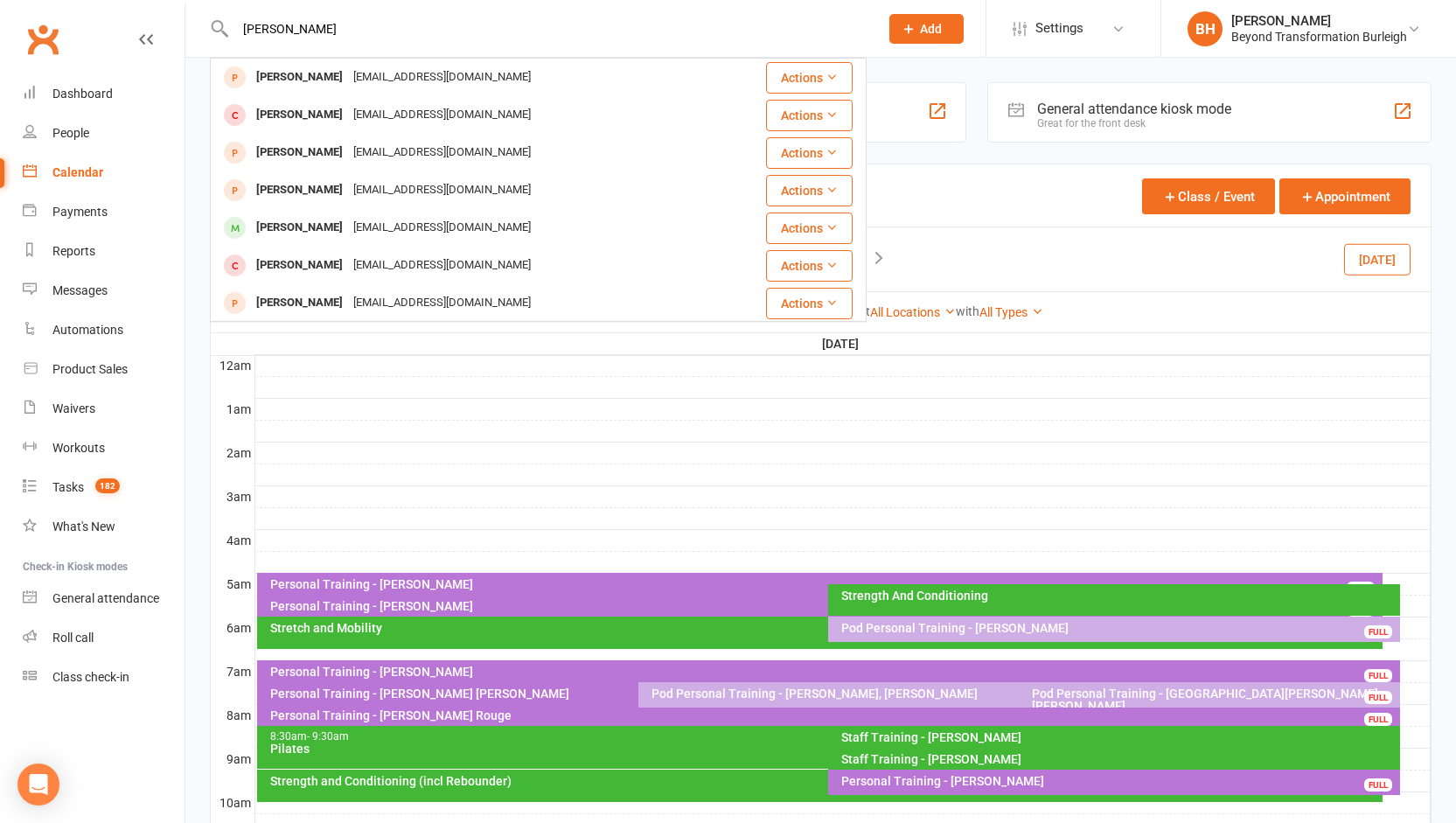
type input "[PERSON_NAME]"
click at [1018, 210] on div "Calendar Agenda Free Trials Trainers Online Meetings Class / Event Appointment" at bounding box center [820, 195] width 1220 height 63
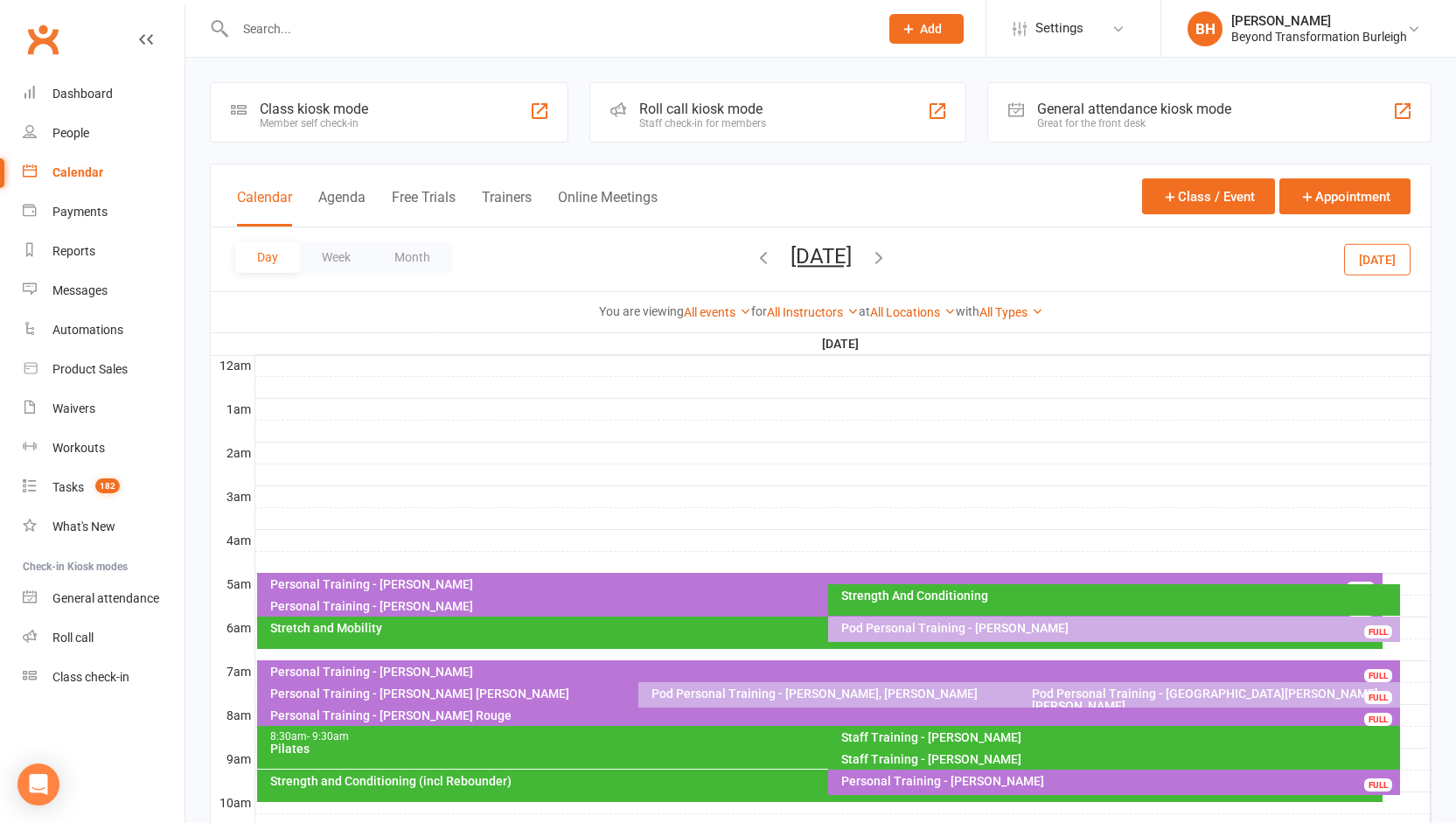
scroll to position [271, 0]
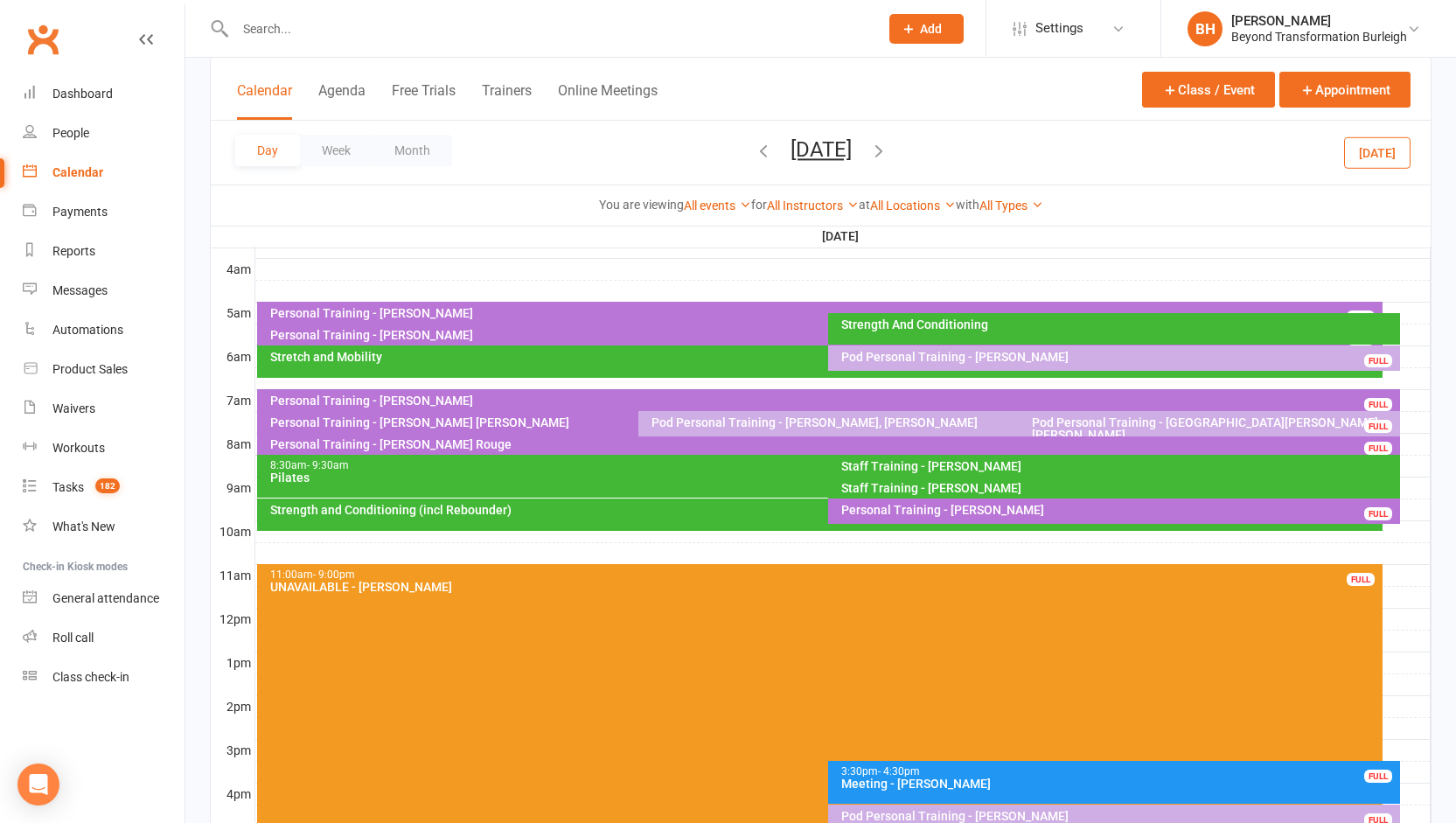
click at [837, 152] on button "[DATE]" at bounding box center [821, 150] width 62 height 25
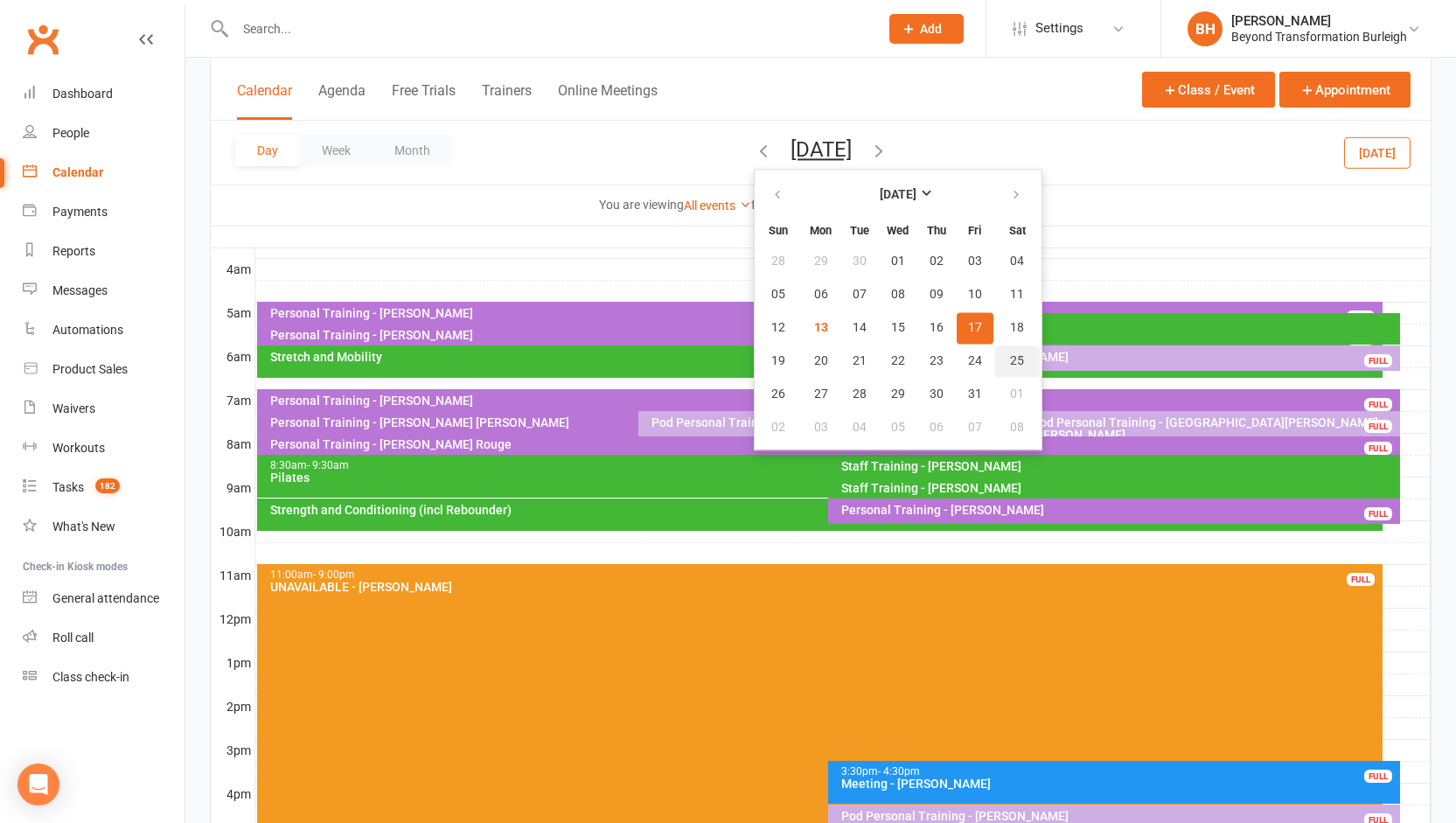
click at [1010, 355] on span "25" at bounding box center [1017, 360] width 14 height 14
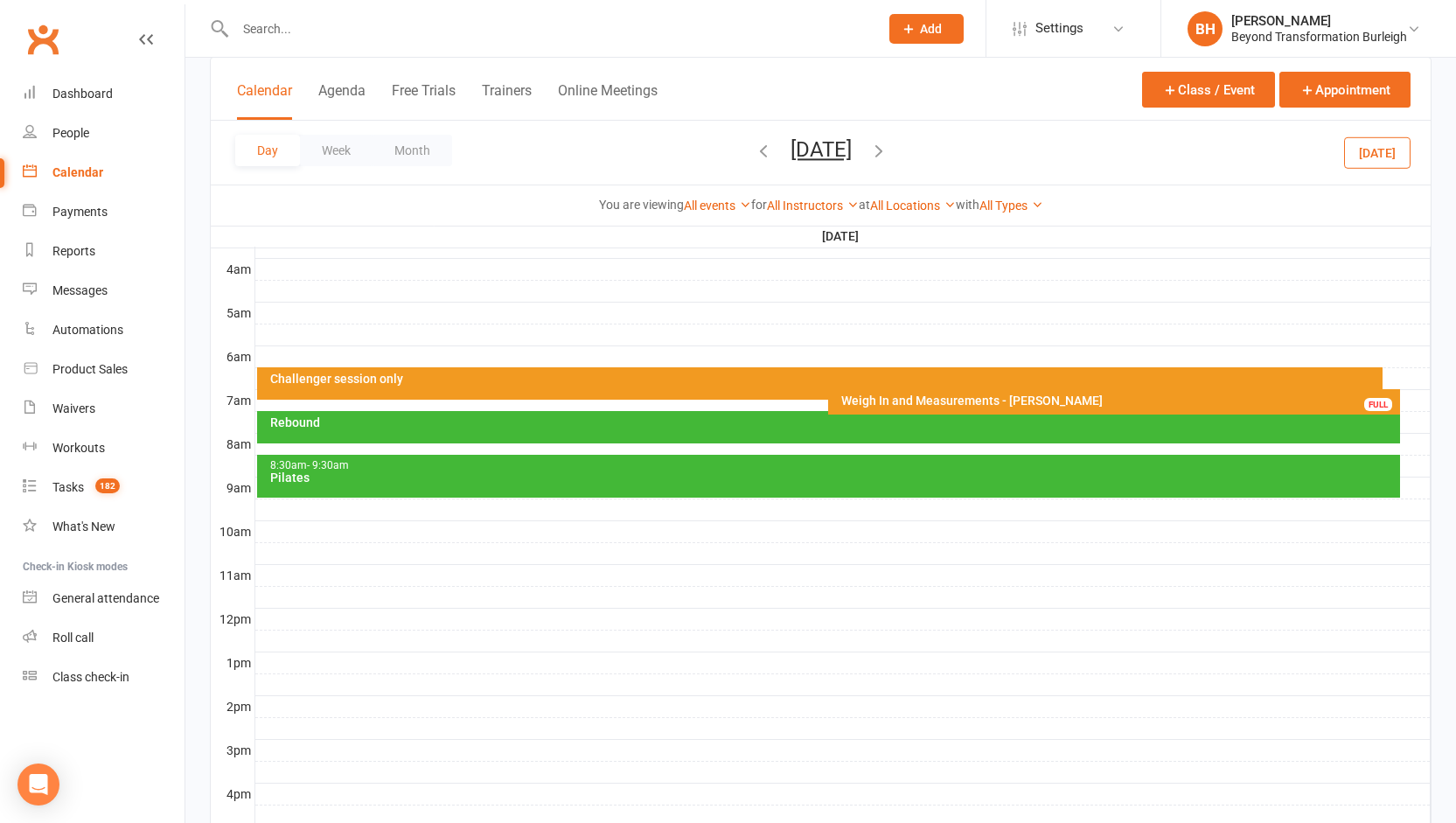
click at [838, 147] on button "[DATE]" at bounding box center [821, 150] width 62 height 25
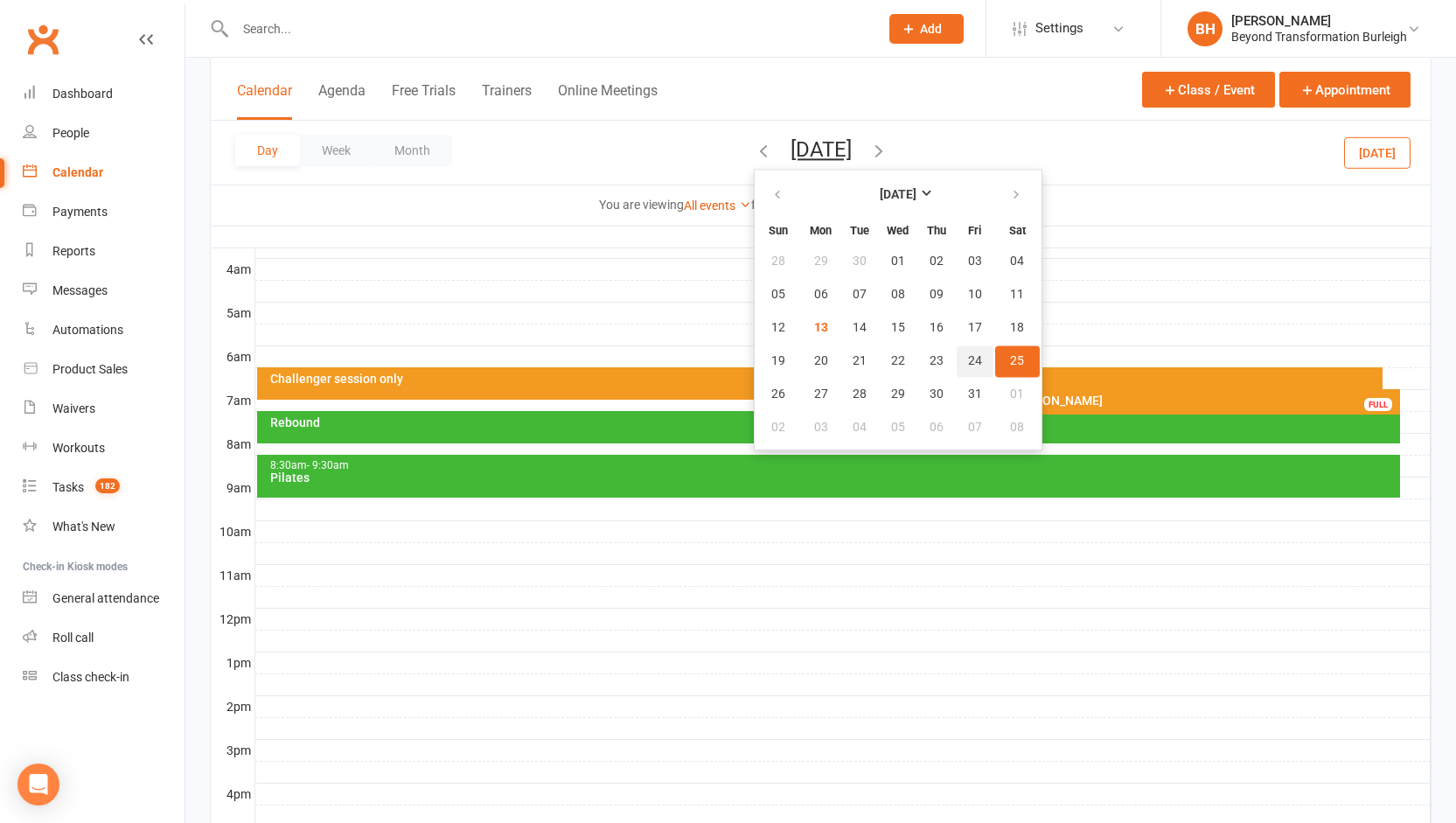
click at [968, 357] on span "24" at bounding box center [975, 360] width 14 height 14
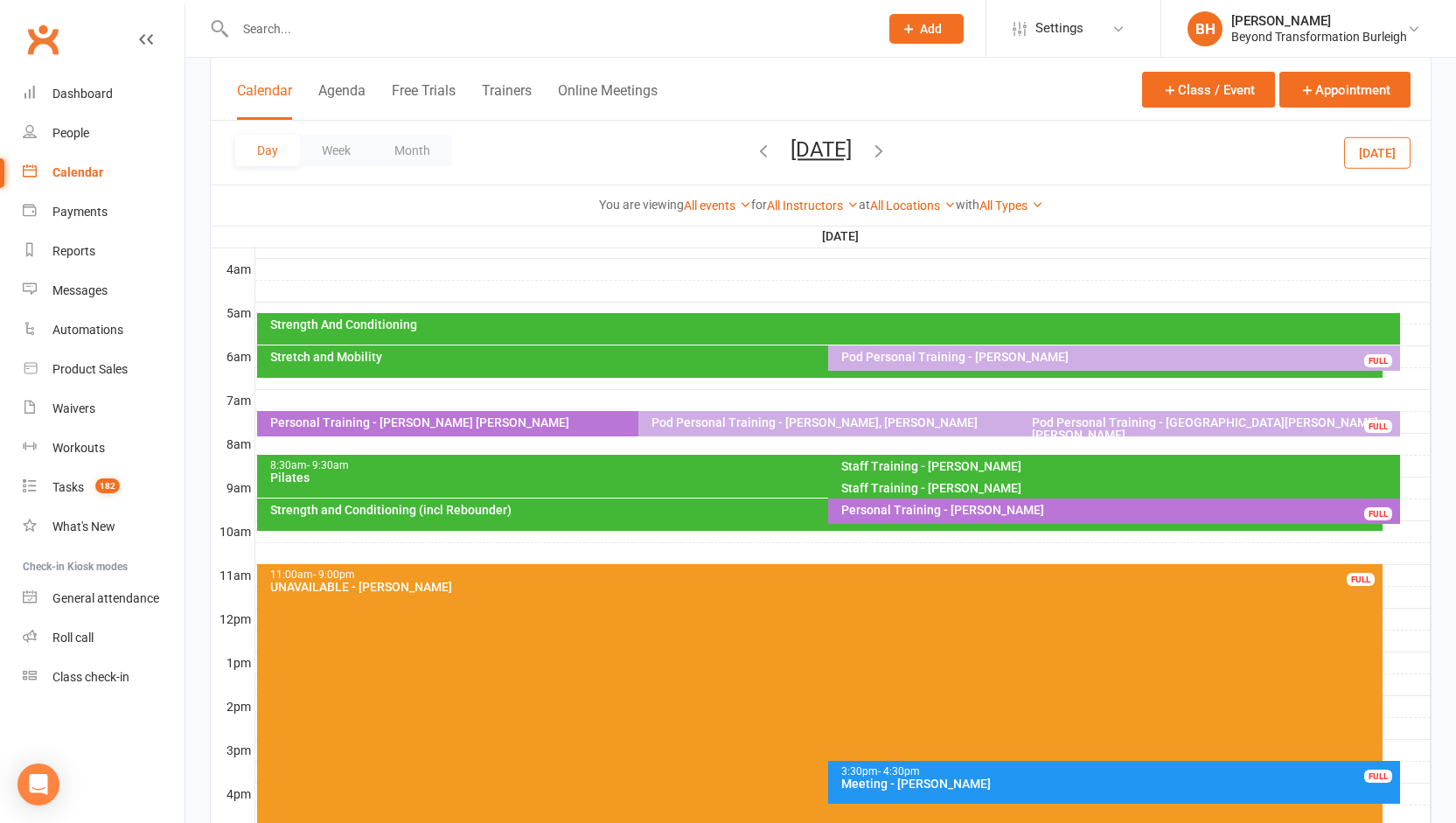
click at [754, 154] on icon "button" at bounding box center [764, 150] width 19 height 19
